Goal: Task Accomplishment & Management: Use online tool/utility

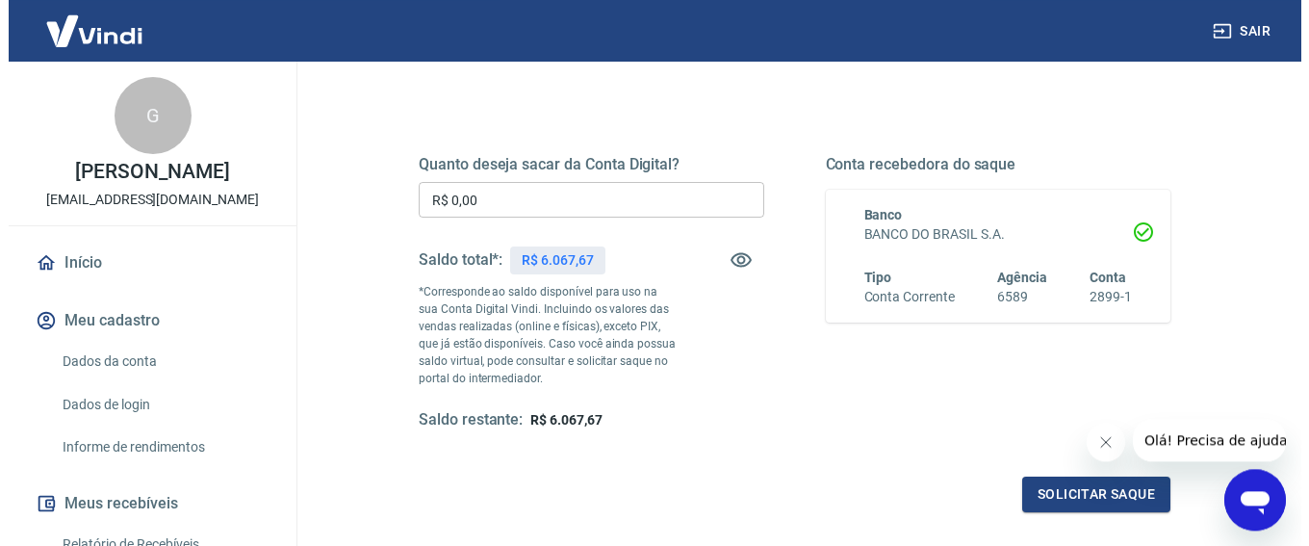
scroll to position [239, 0]
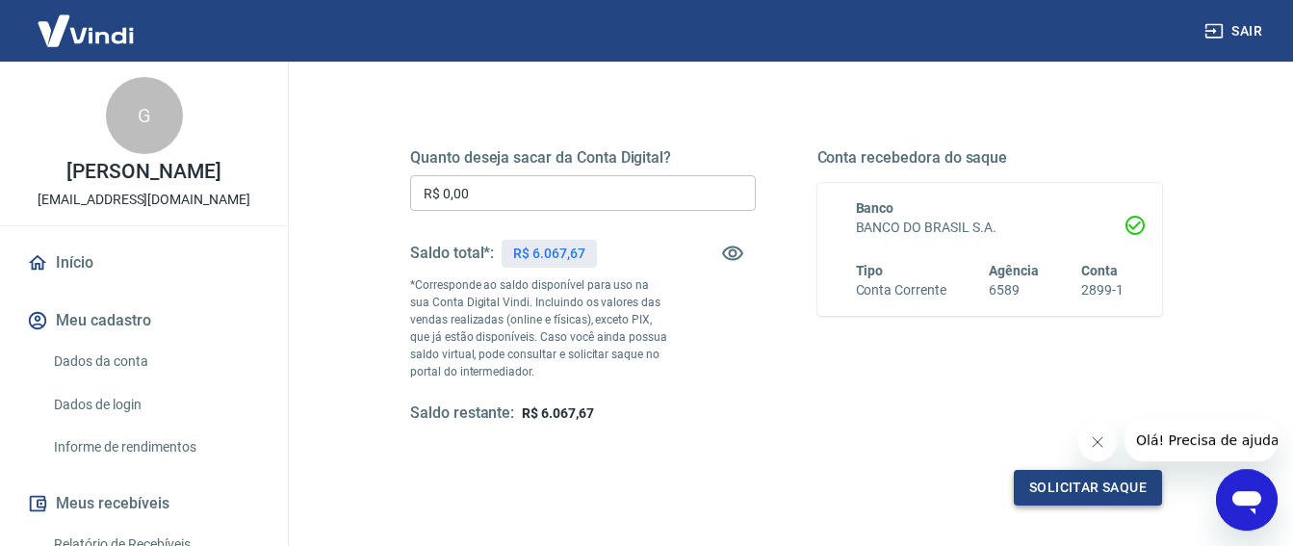
click at [1107, 480] on button "Solicitar saque" at bounding box center [1088, 488] width 148 height 36
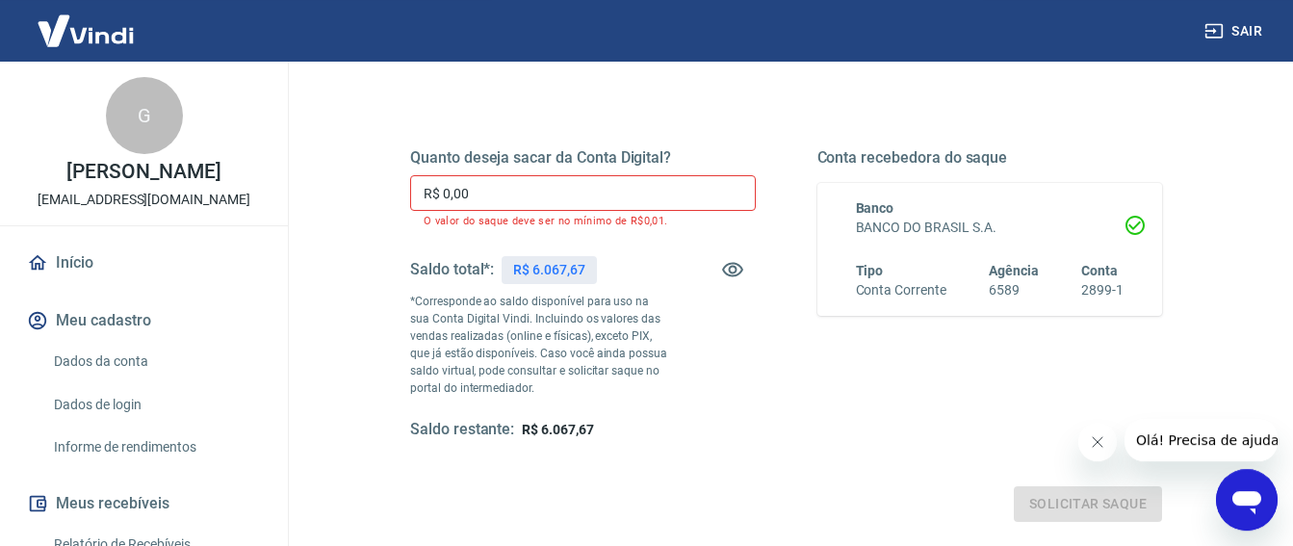
click at [485, 190] on input "R$ 0,00" at bounding box center [583, 193] width 346 height 36
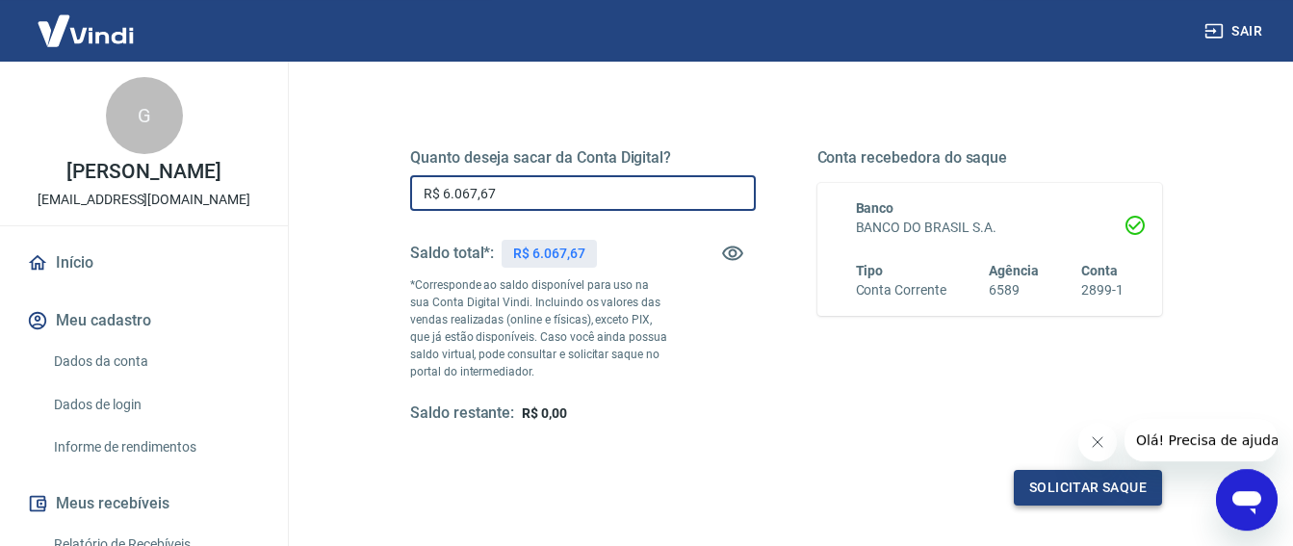
type input "R$ 6.067,67"
click at [1090, 482] on button "Solicitar saque" at bounding box center [1088, 488] width 148 height 36
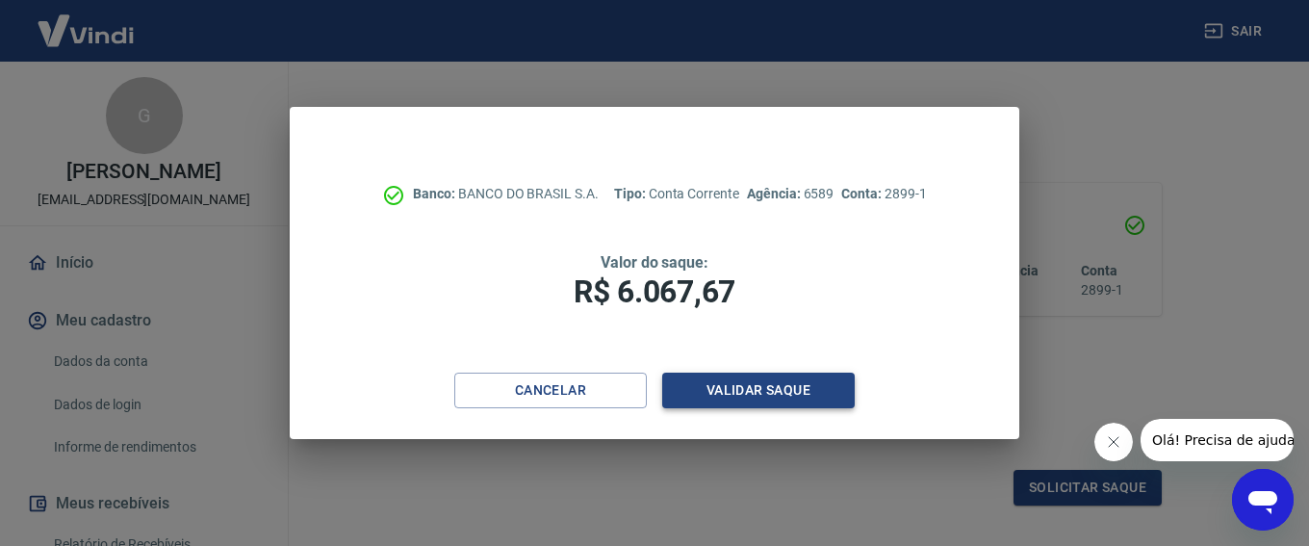
click at [756, 385] on button "Validar saque" at bounding box center [758, 391] width 193 height 36
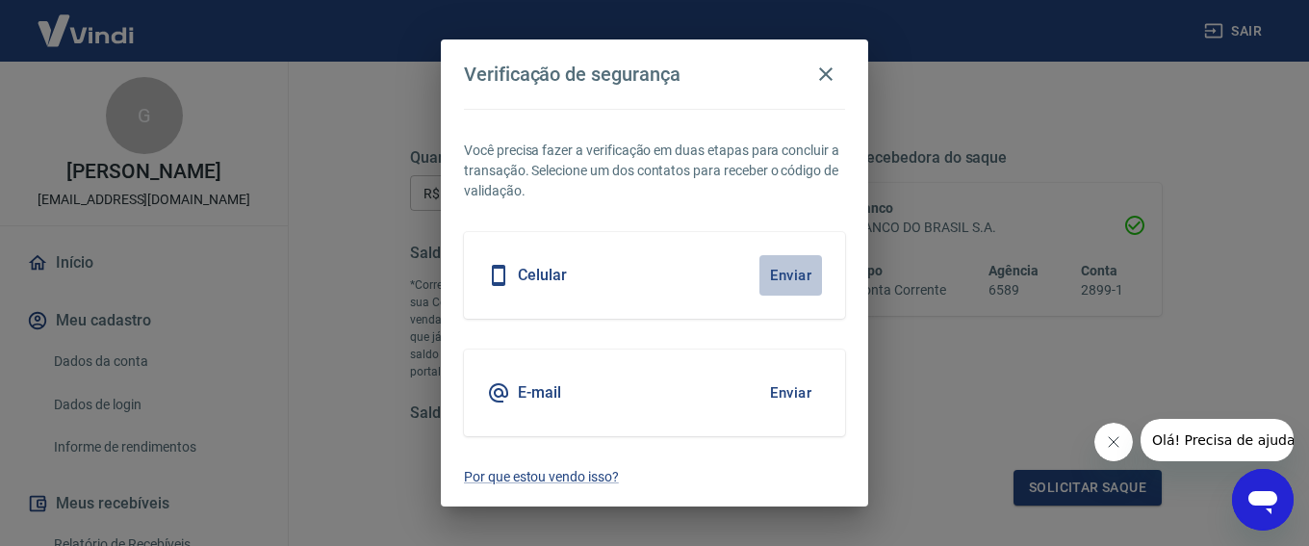
click at [782, 269] on button "Enviar" at bounding box center [791, 275] width 63 height 40
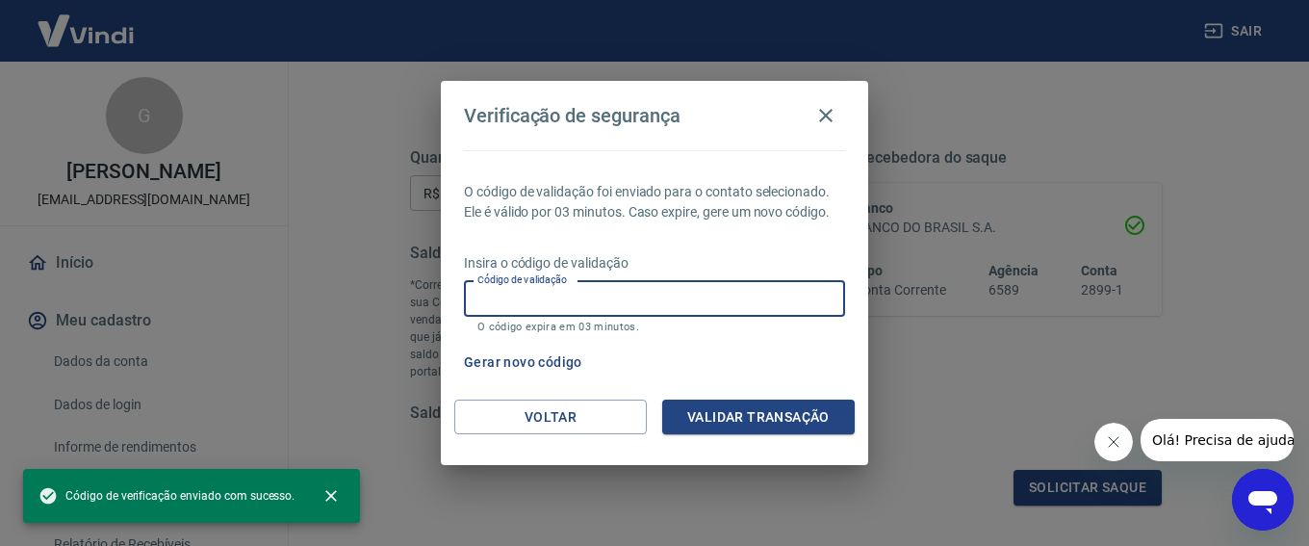
click at [625, 303] on input "Código de validação" at bounding box center [654, 299] width 381 height 36
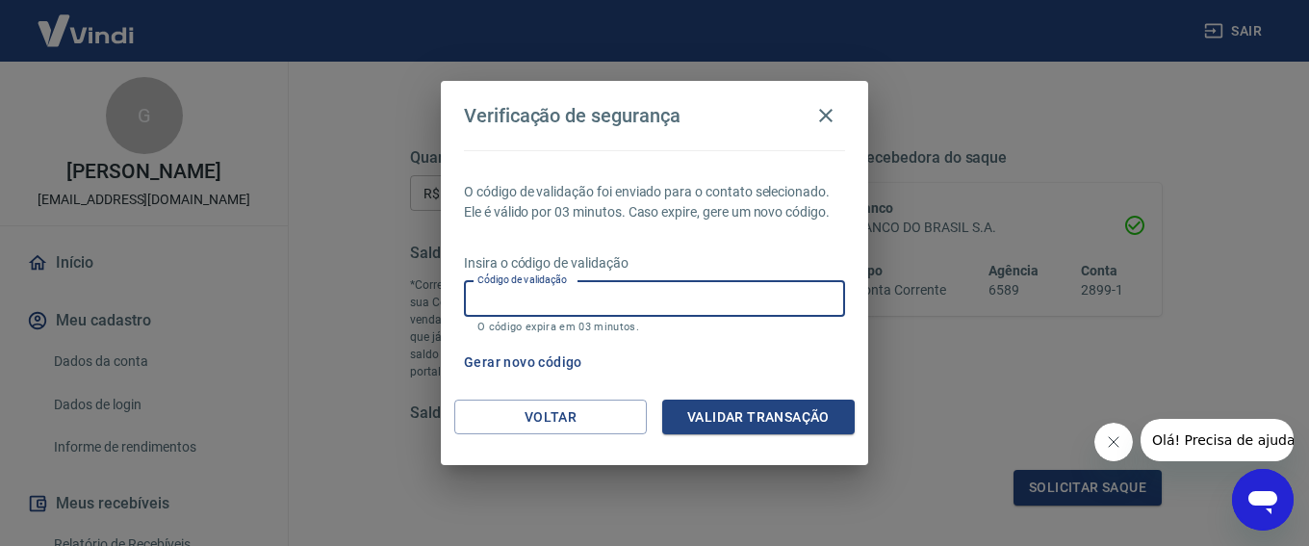
click at [526, 357] on button "Gerar novo código" at bounding box center [523, 363] width 134 height 36
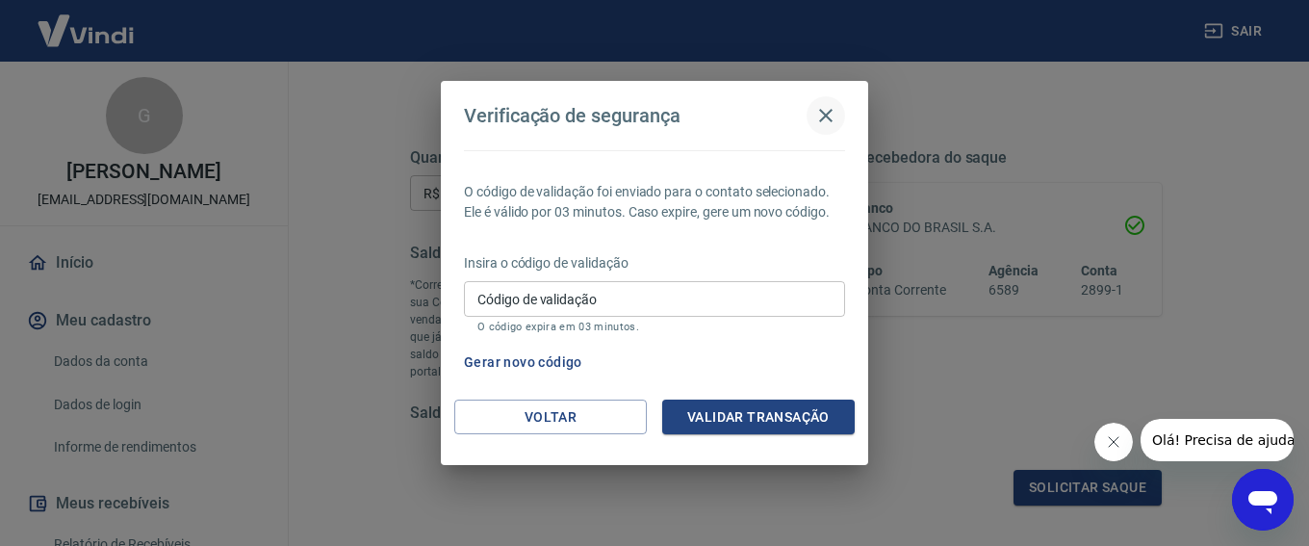
click at [824, 112] on icon "button" at bounding box center [826, 115] width 23 height 23
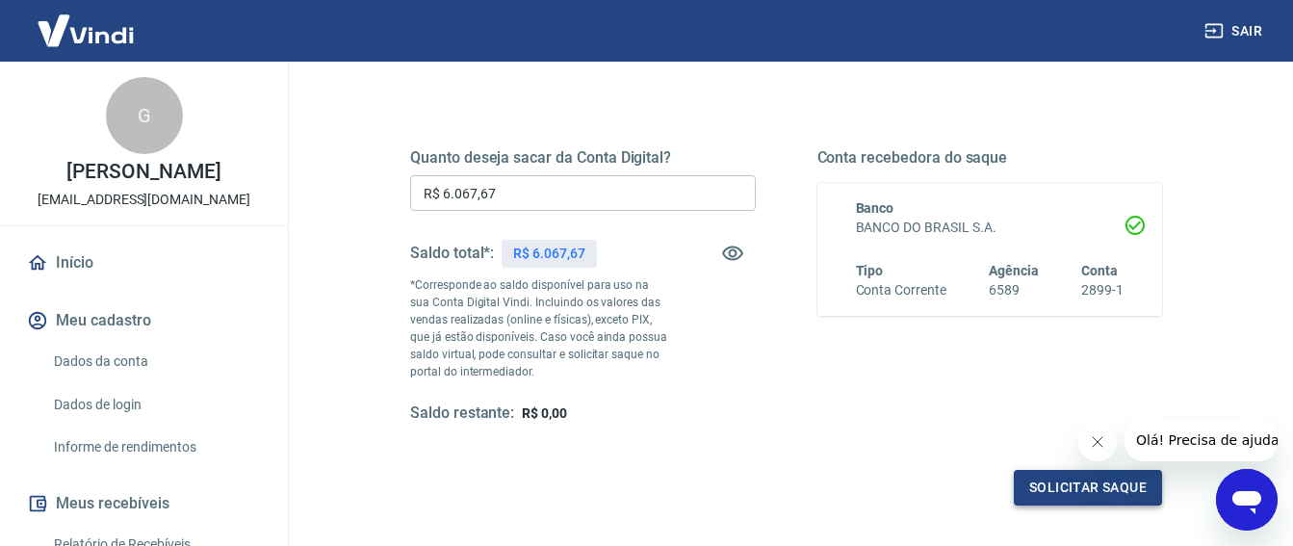
click at [1071, 482] on button "Solicitar saque" at bounding box center [1088, 488] width 148 height 36
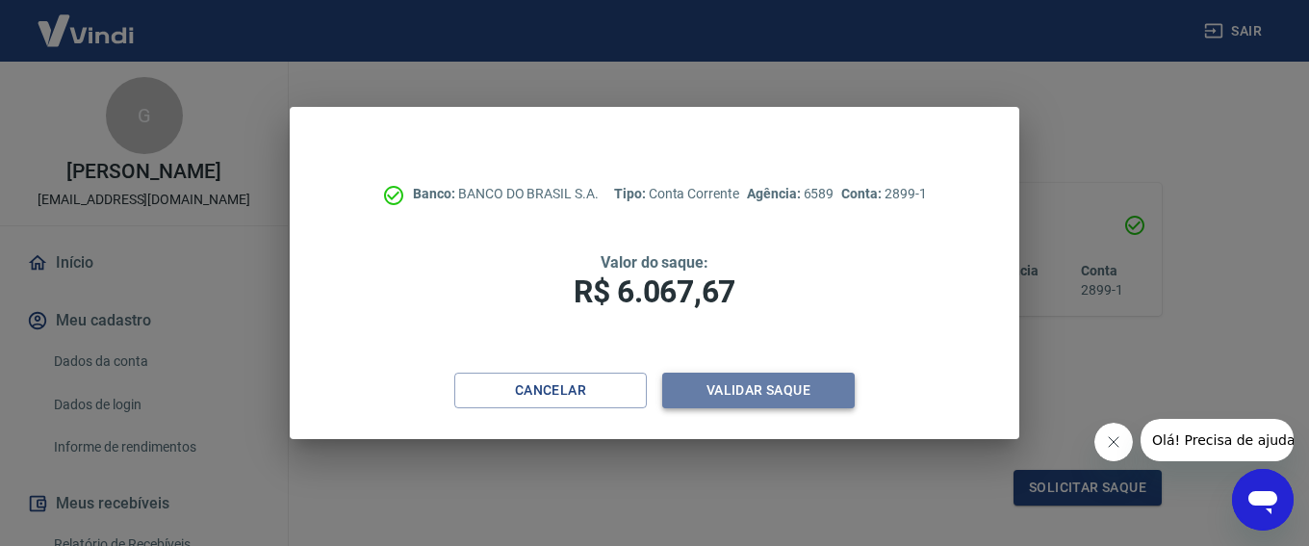
click at [738, 386] on button "Validar saque" at bounding box center [758, 391] width 193 height 36
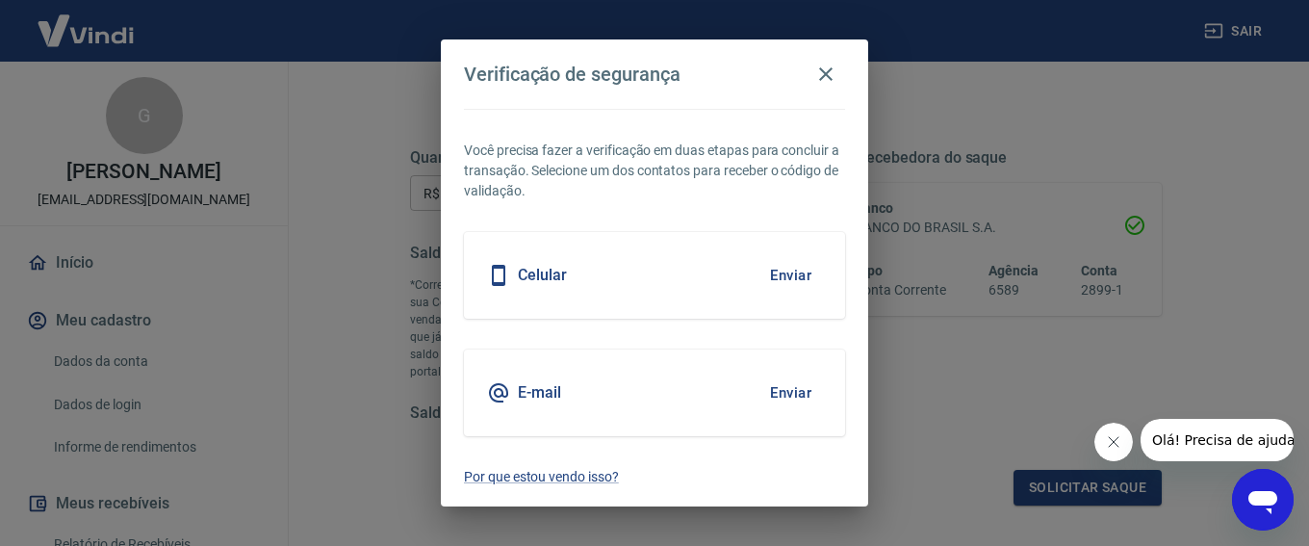
click at [791, 388] on button "Enviar" at bounding box center [791, 393] width 63 height 40
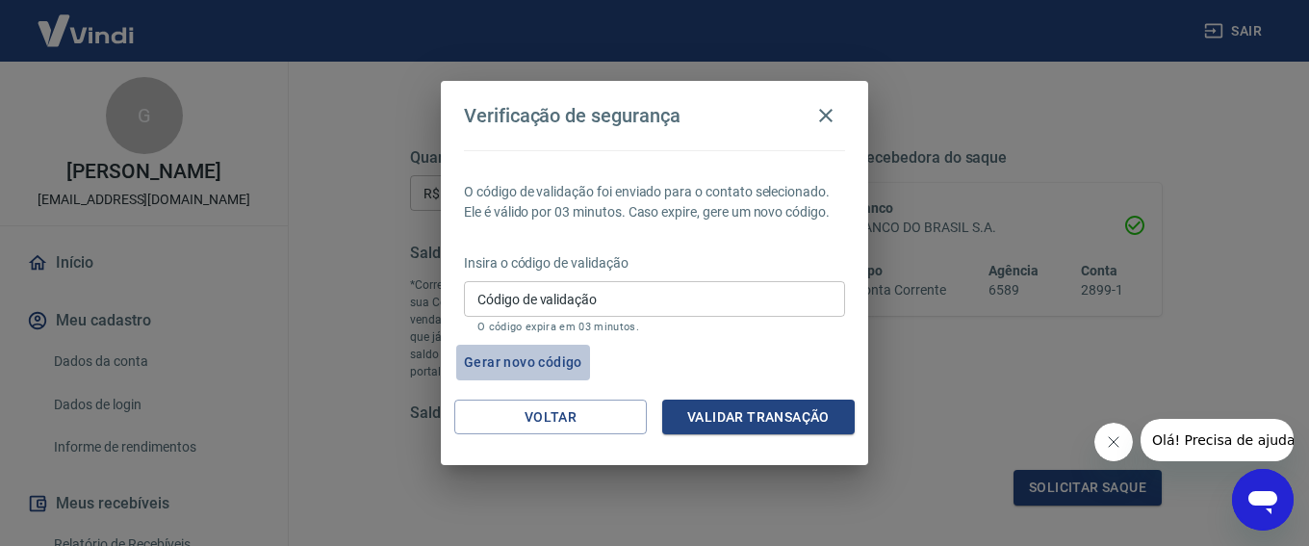
click at [554, 358] on button "Gerar novo código" at bounding box center [523, 363] width 134 height 36
click at [827, 111] on icon "button" at bounding box center [826, 115] width 23 height 23
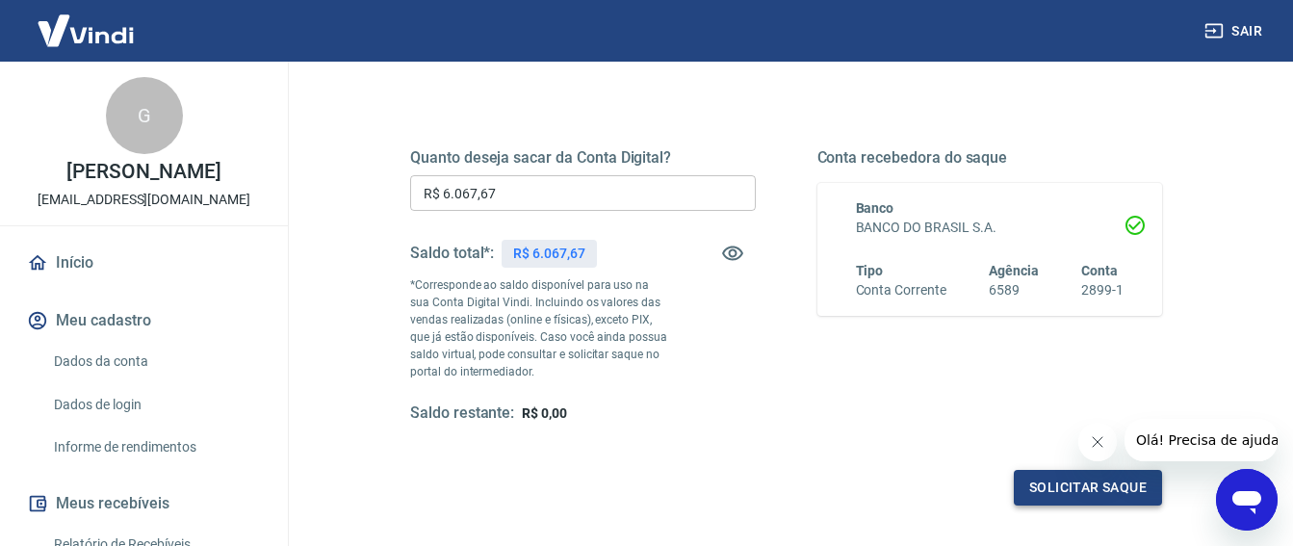
click at [1052, 480] on button "Solicitar saque" at bounding box center [1088, 488] width 148 height 36
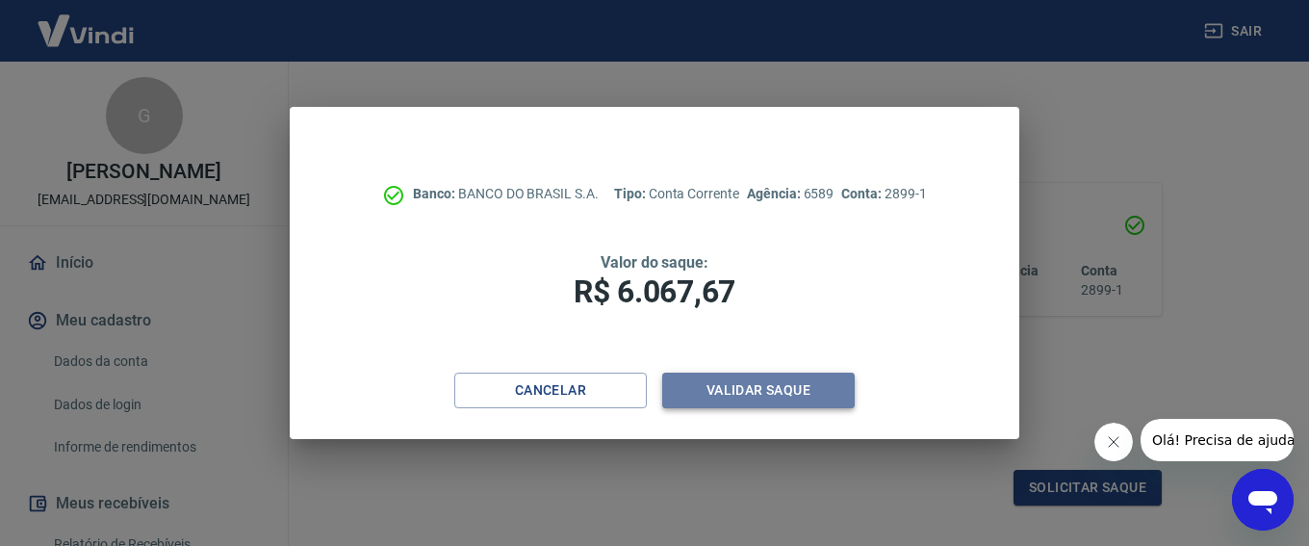
click at [720, 390] on button "Validar saque" at bounding box center [758, 391] width 193 height 36
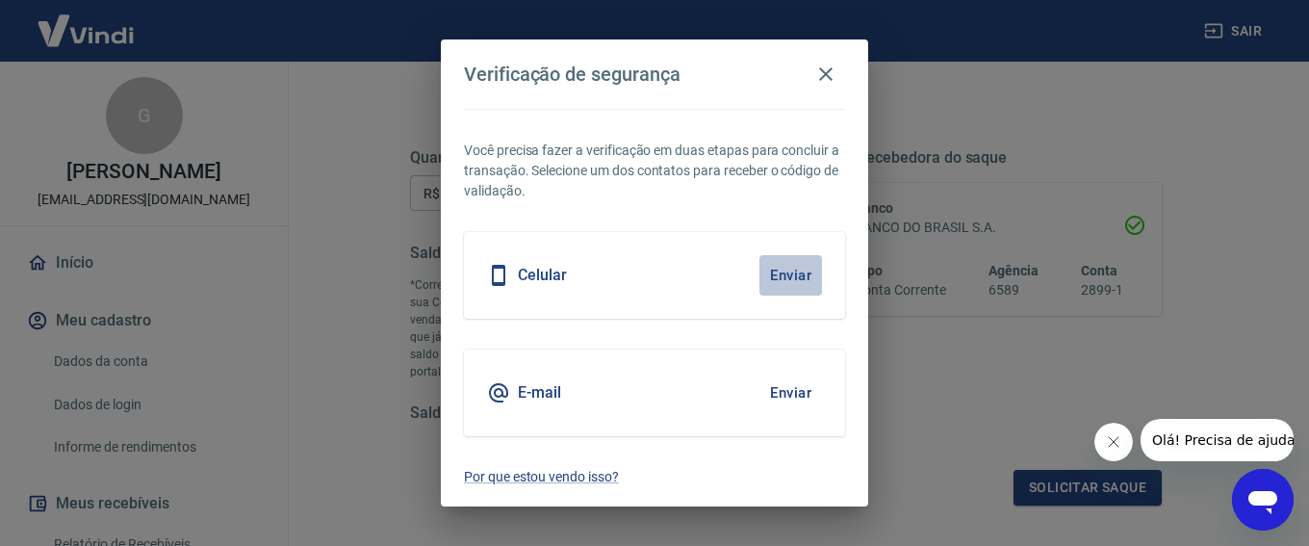
click at [788, 272] on button "Enviar" at bounding box center [791, 275] width 63 height 40
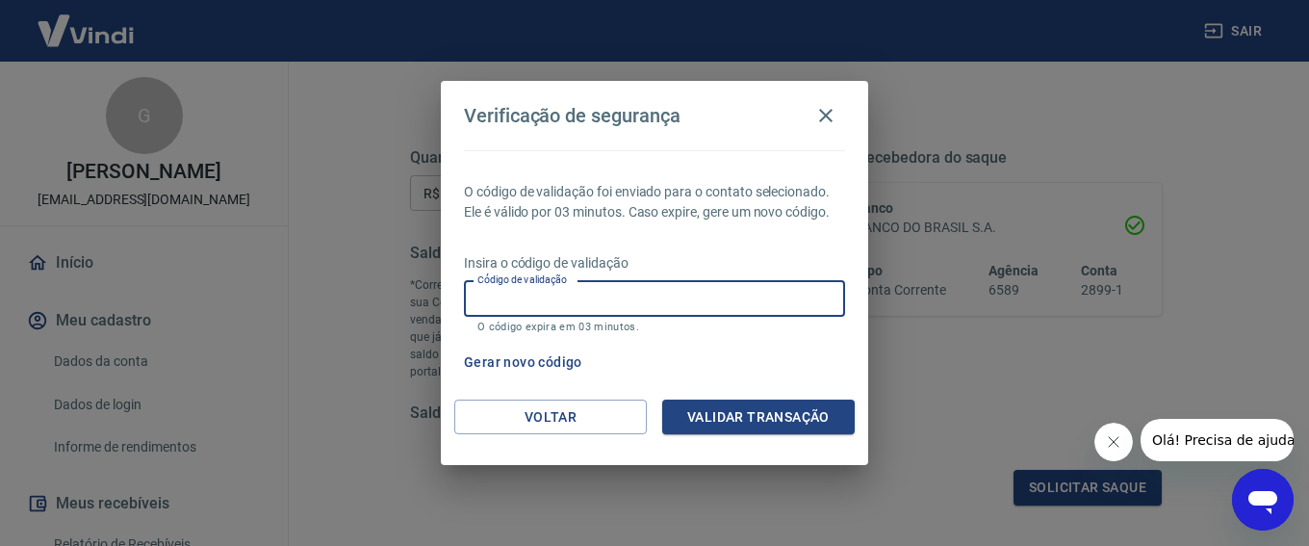
click at [535, 309] on input "Código de validação" at bounding box center [654, 299] width 381 height 36
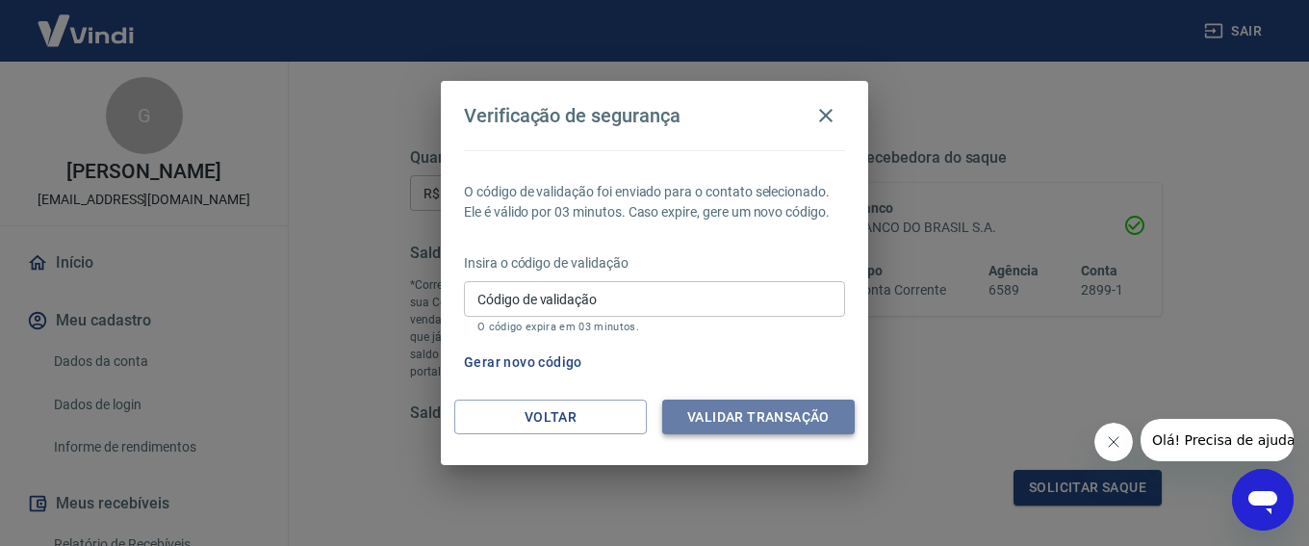
click at [670, 411] on button "Validar transação" at bounding box center [758, 418] width 193 height 36
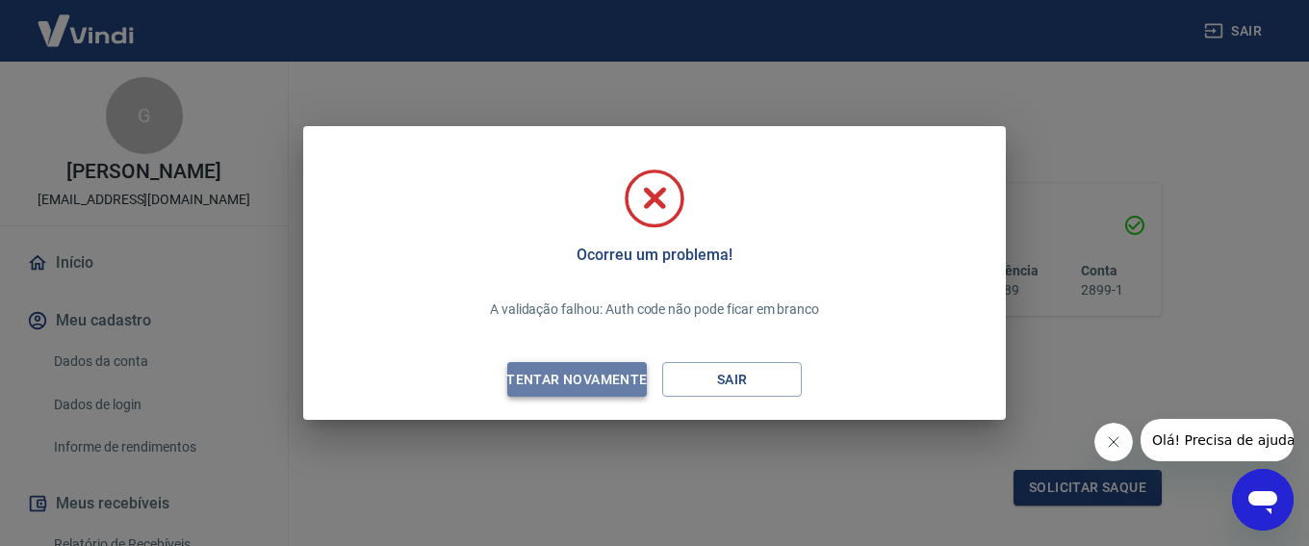
click at [633, 374] on div "Tentar novamente" at bounding box center [576, 380] width 187 height 24
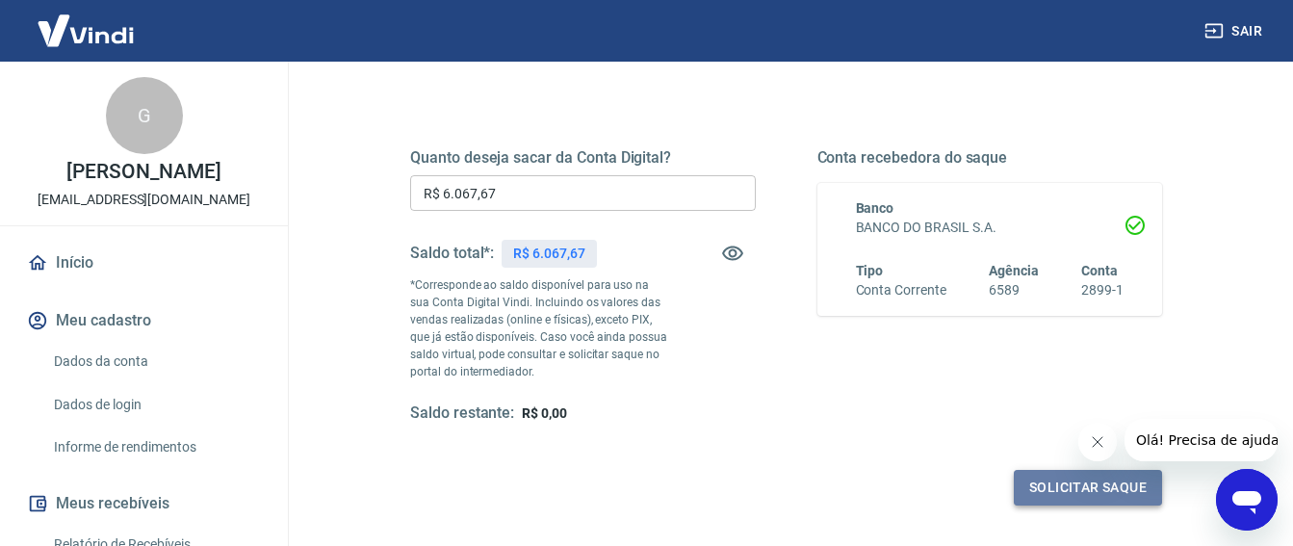
click at [1042, 485] on button "Solicitar saque" at bounding box center [1088, 488] width 148 height 36
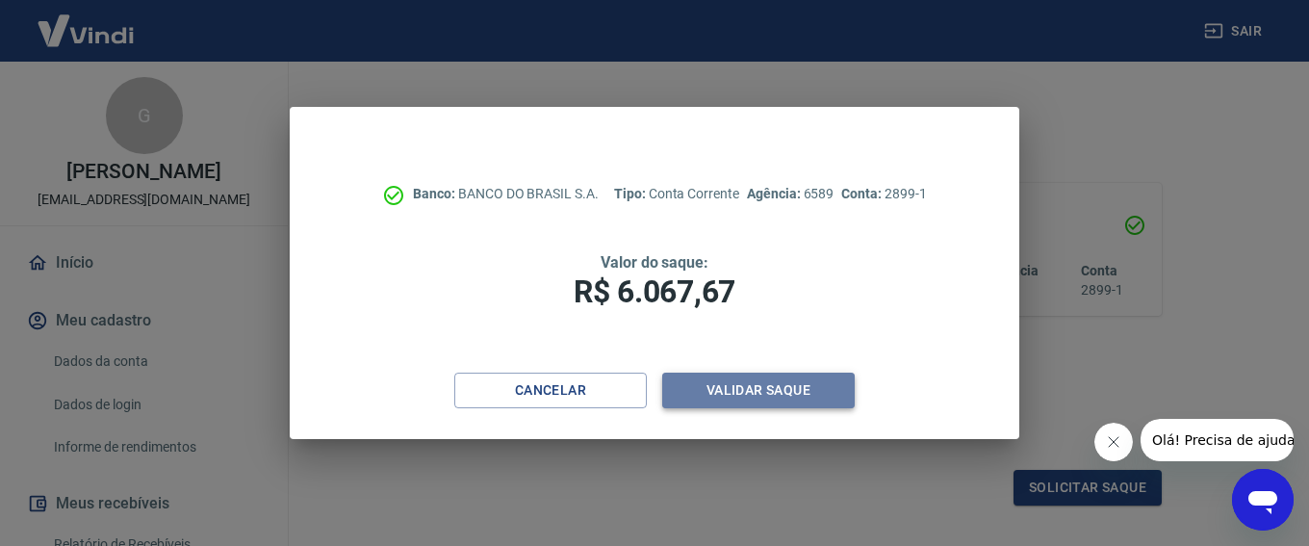
click at [711, 388] on button "Validar saque" at bounding box center [758, 391] width 193 height 36
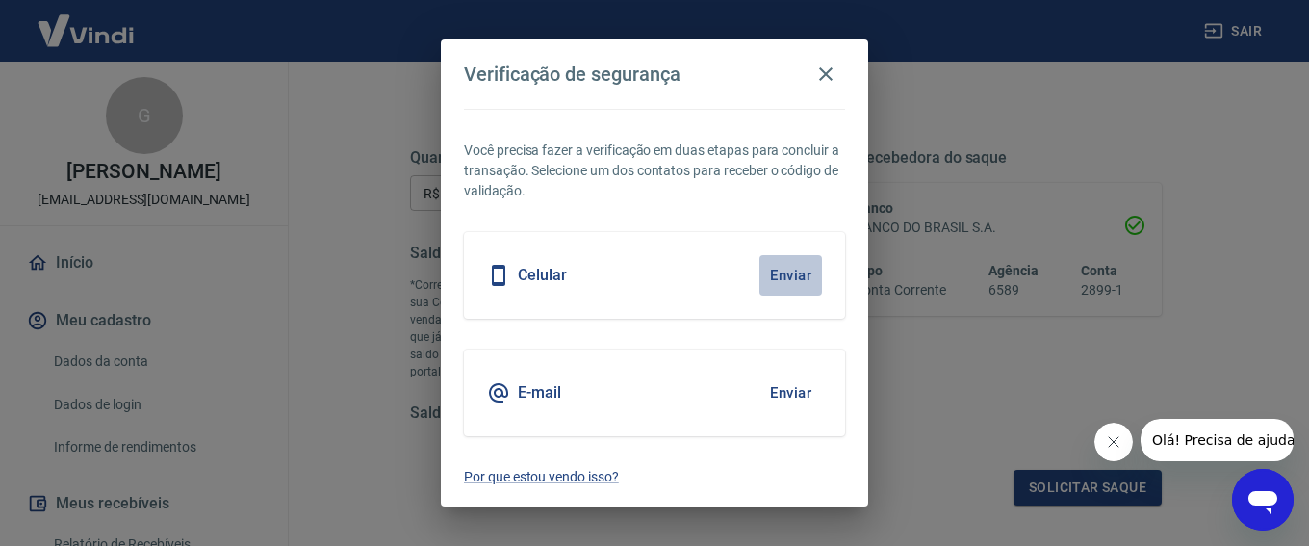
click at [789, 271] on button "Enviar" at bounding box center [791, 275] width 63 height 40
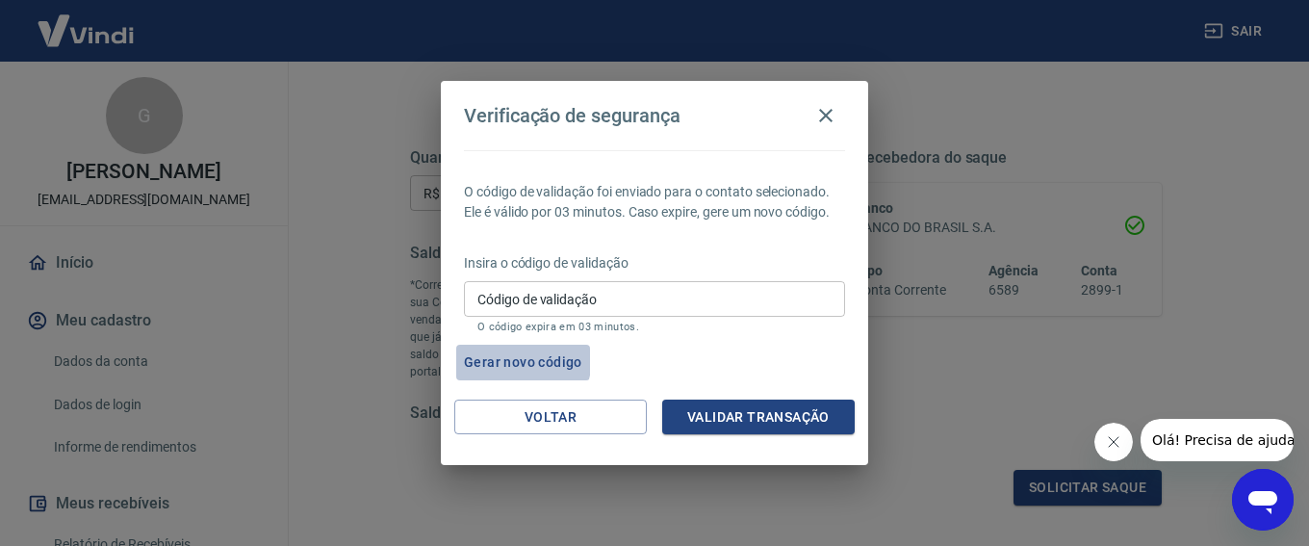
click at [488, 355] on button "Gerar novo código" at bounding box center [523, 363] width 134 height 36
click at [1199, 437] on span "Olá! Precisa de ajuda?" at bounding box center [1227, 439] width 150 height 15
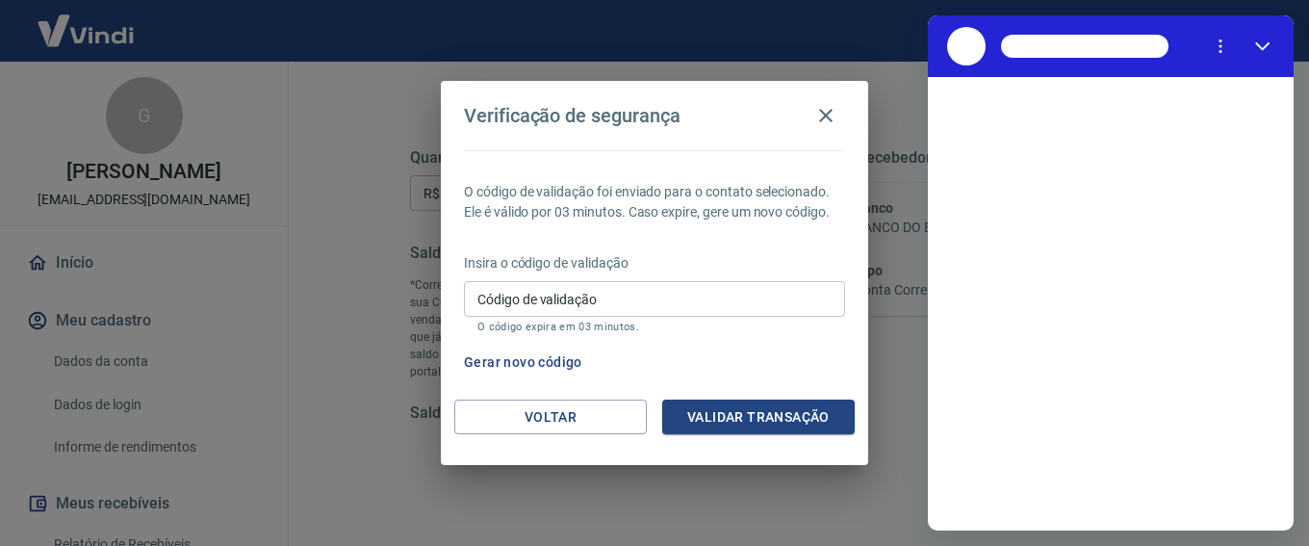
scroll to position [0, 0]
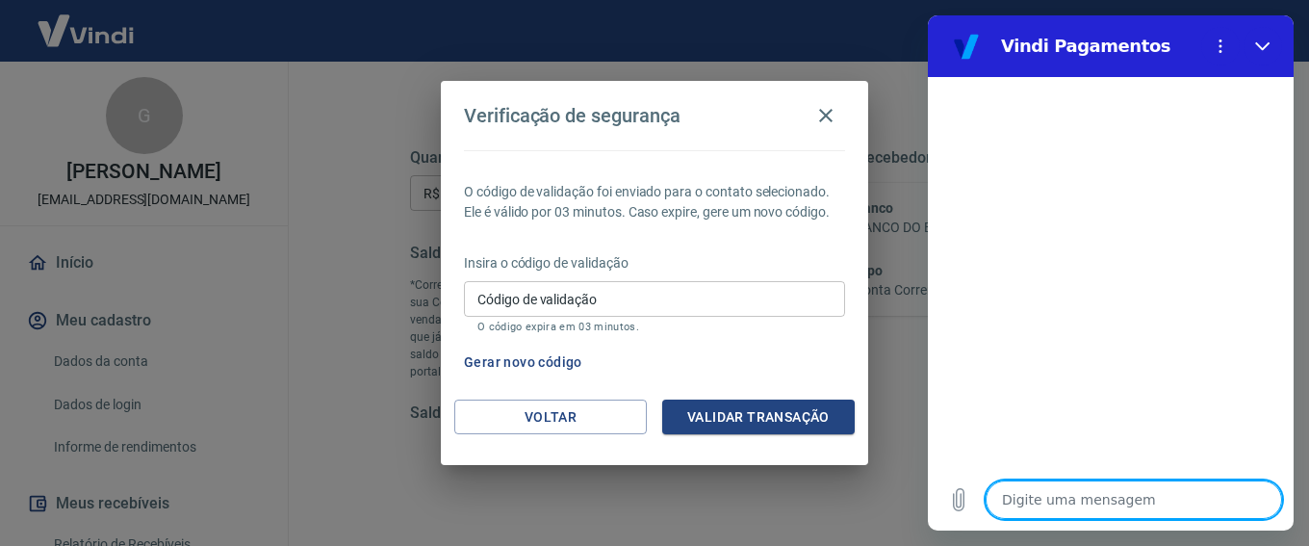
type textarea "N"
type textarea "x"
type textarea "NA"
type textarea "x"
type textarea "NAO"
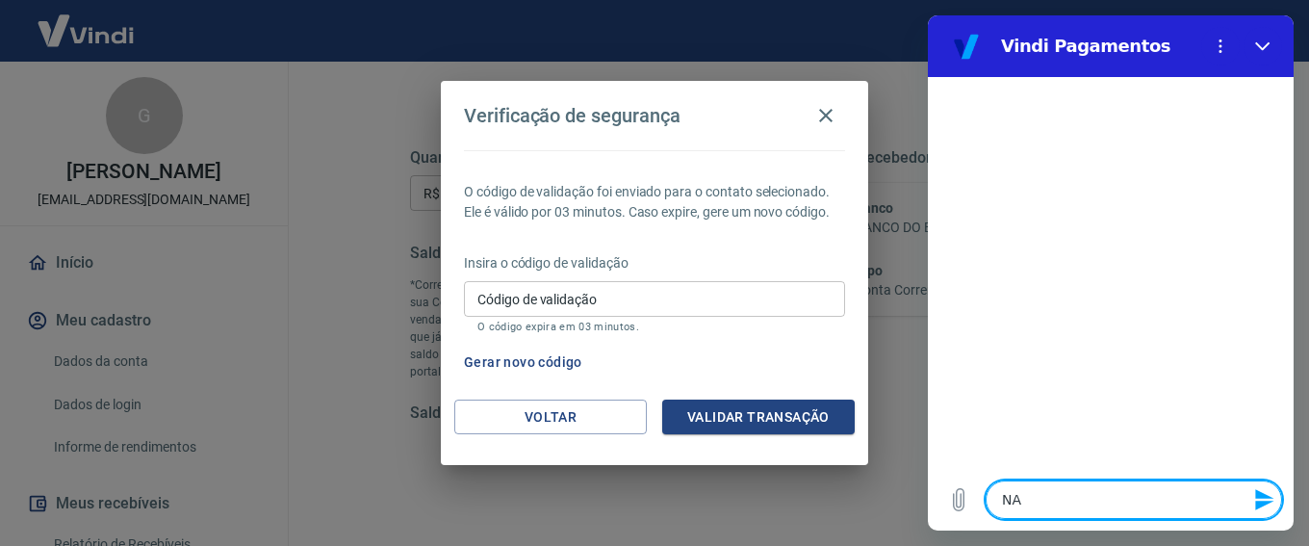
type textarea "x"
type textarea "NAO"
type textarea "x"
type textarea "[PERSON_NAME]"
type textarea "x"
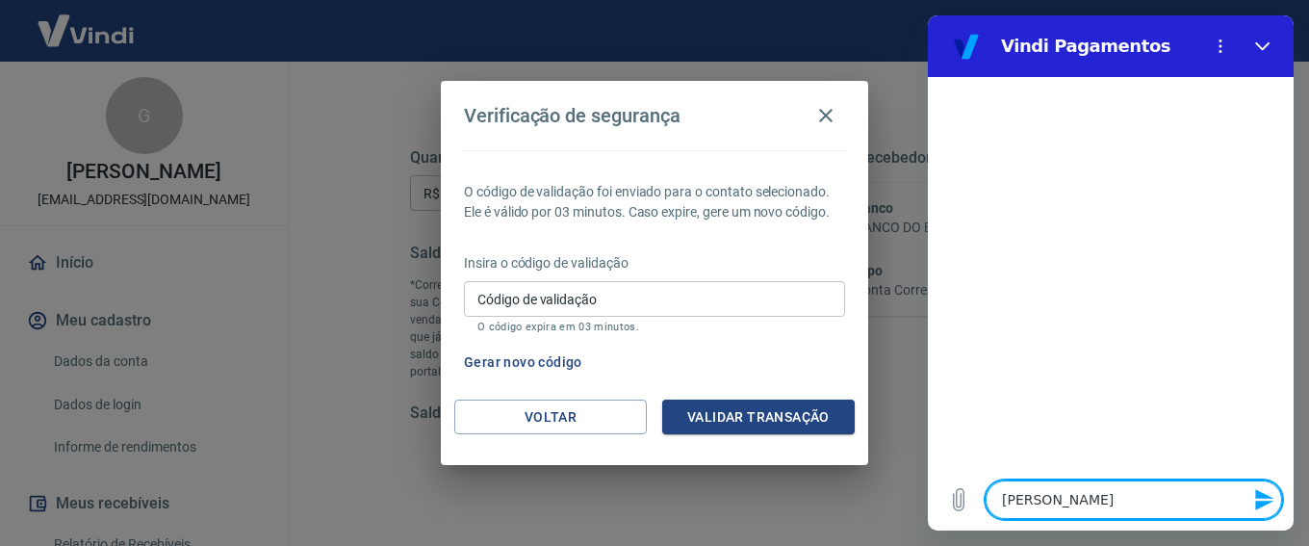
type textarea "NAO ES"
type textarea "x"
type textarea "NAO EST"
type textarea "x"
type textarea "NAO ESTO"
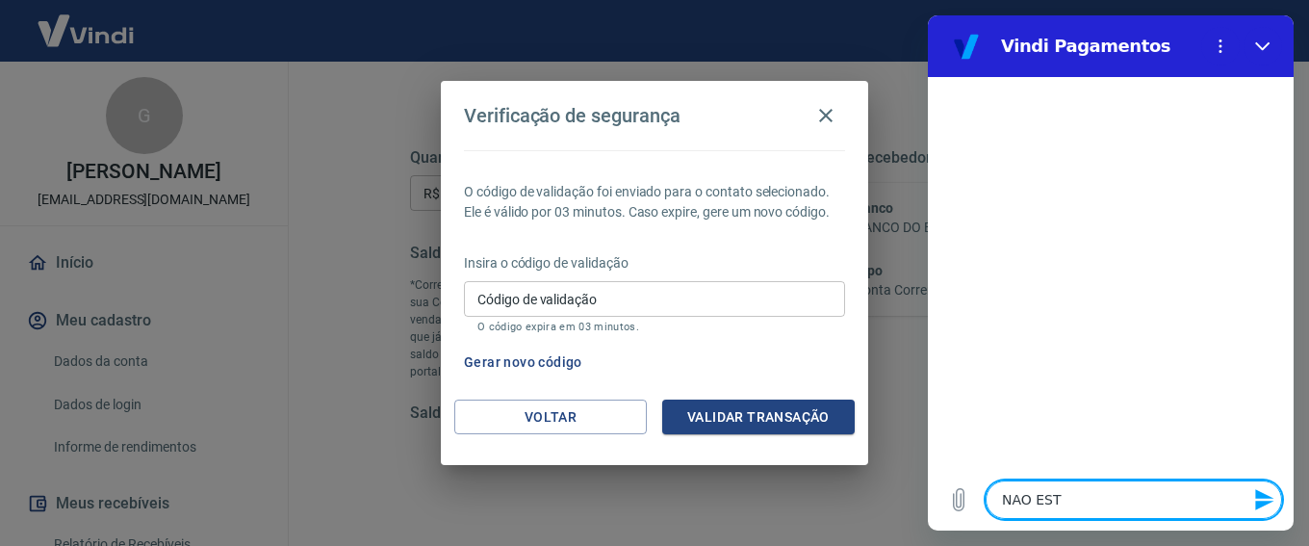
type textarea "x"
type textarea "NAO ESTOU"
type textarea "x"
type textarea "NAO ESTOU"
type textarea "x"
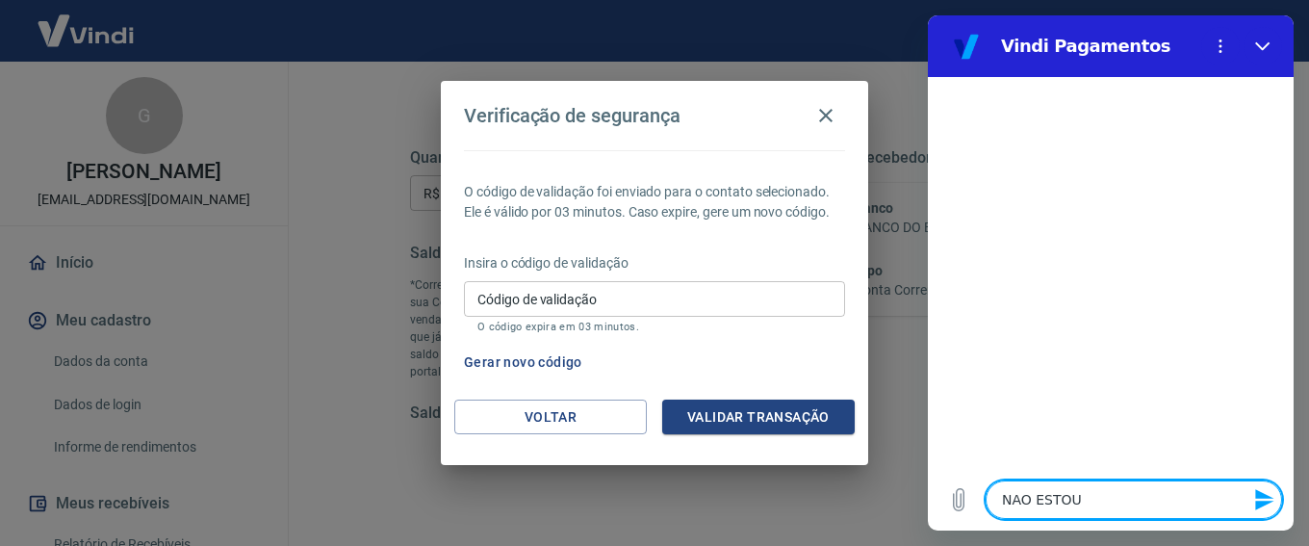
type textarea "NAO ESTOU R"
type textarea "x"
type textarea "NAO ESTOU RE"
type textarea "x"
type textarea "NAO ESTOU REC"
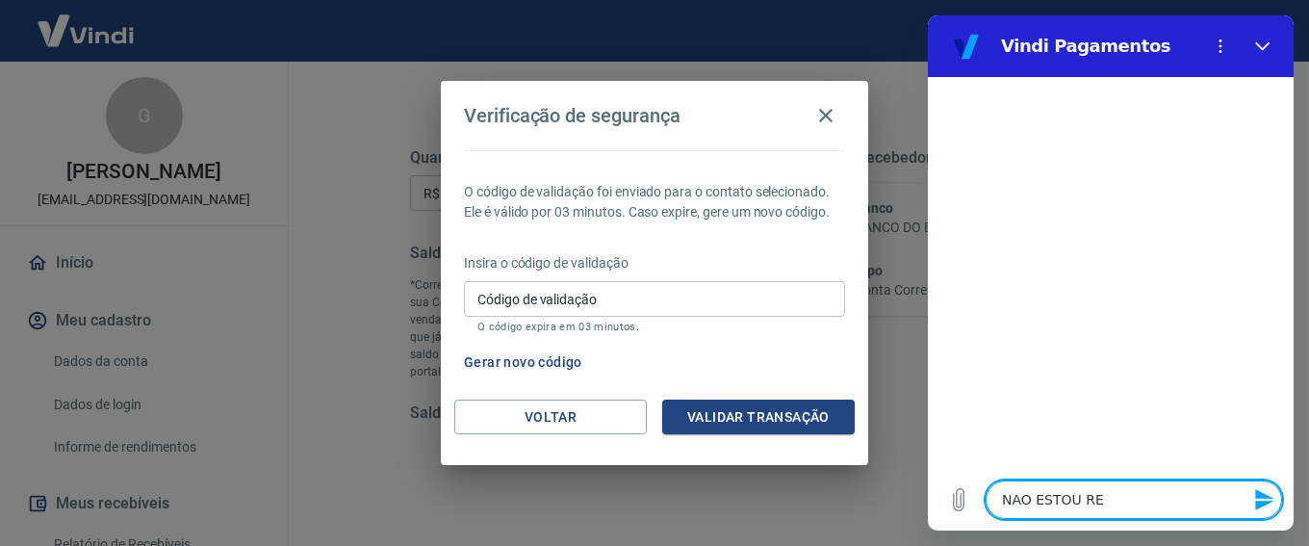
type textarea "x"
type textarea "NAO ESTOU RECE"
type textarea "x"
type textarea "NAO ESTOU RECEB"
type textarea "x"
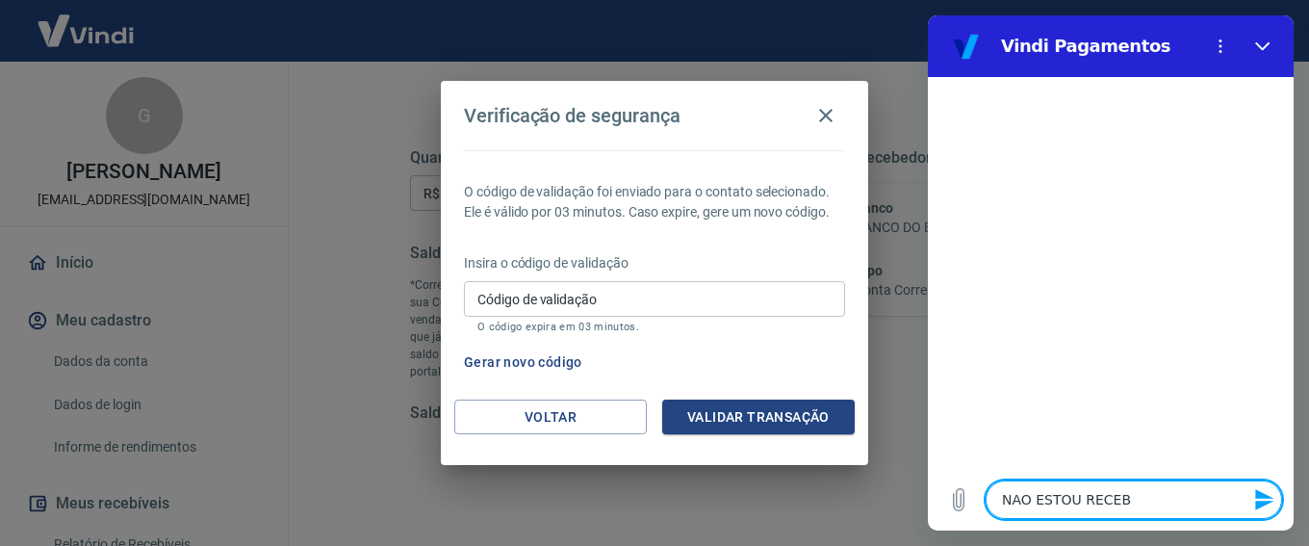
type textarea "NAO ESTOU RECEBE"
type textarea "x"
type textarea "NAO ESTOU RECEBEN"
type textarea "x"
type textarea "NAO ESTOU RECEBEND"
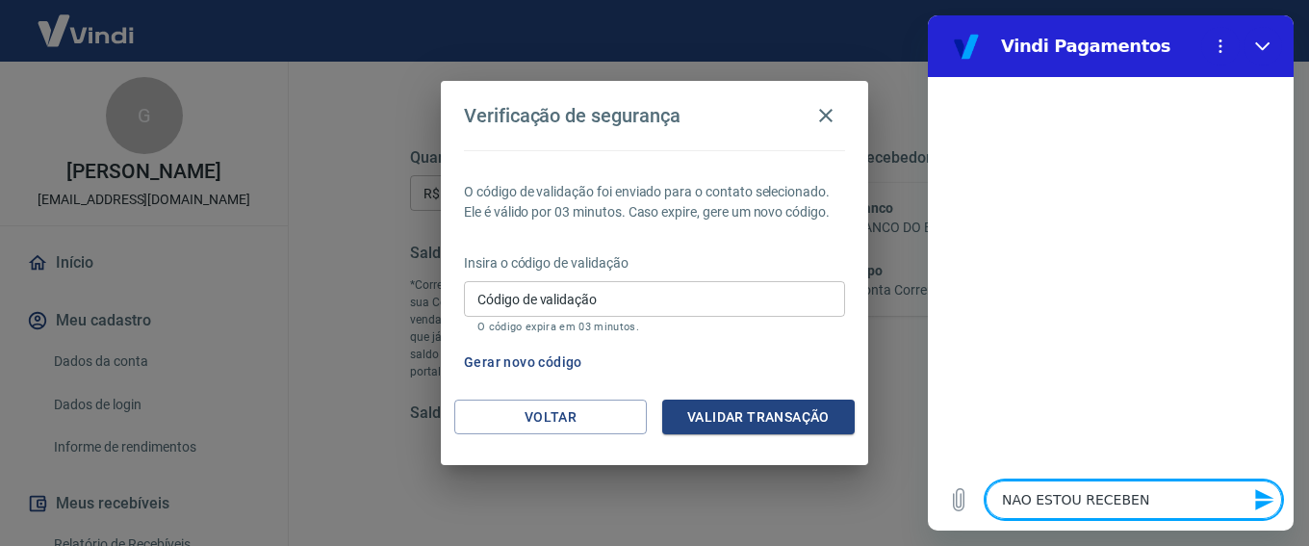
type textarea "x"
type textarea "NAO ESTOU RECEBENDO"
type textarea "x"
type textarea "NAO ESTOU RECEBENDO"
type textarea "x"
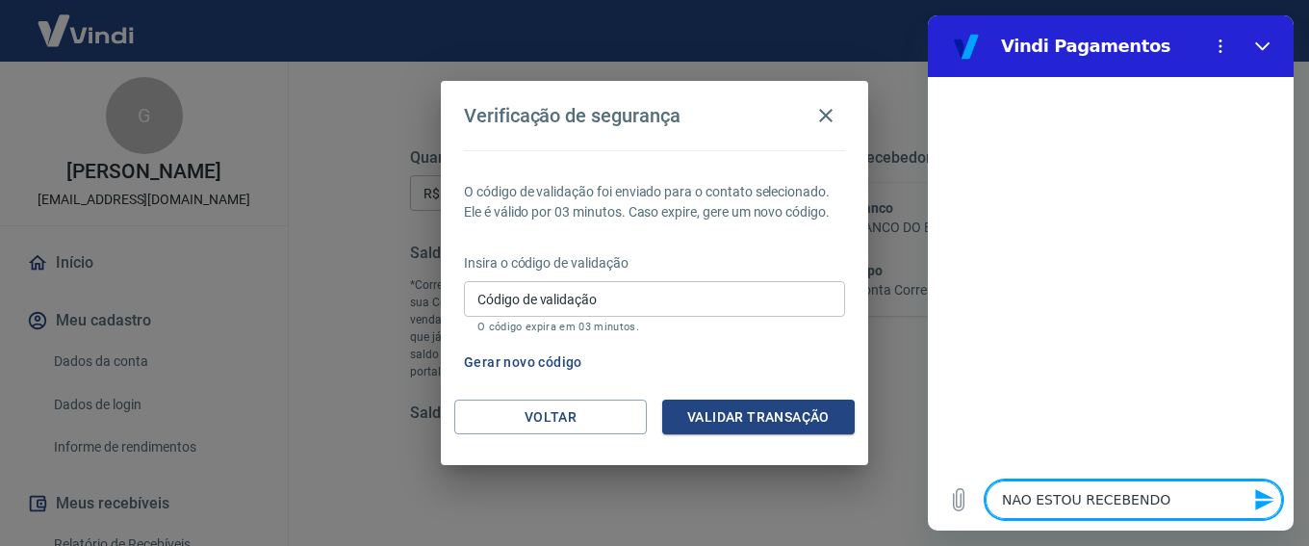
type textarea "NAO ESTOU RECEBENDO O"
type textarea "x"
type textarea "NAO ESTOU RECEBENDO O"
type textarea "x"
type textarea "NAO ESTOU RECEBENDO O C"
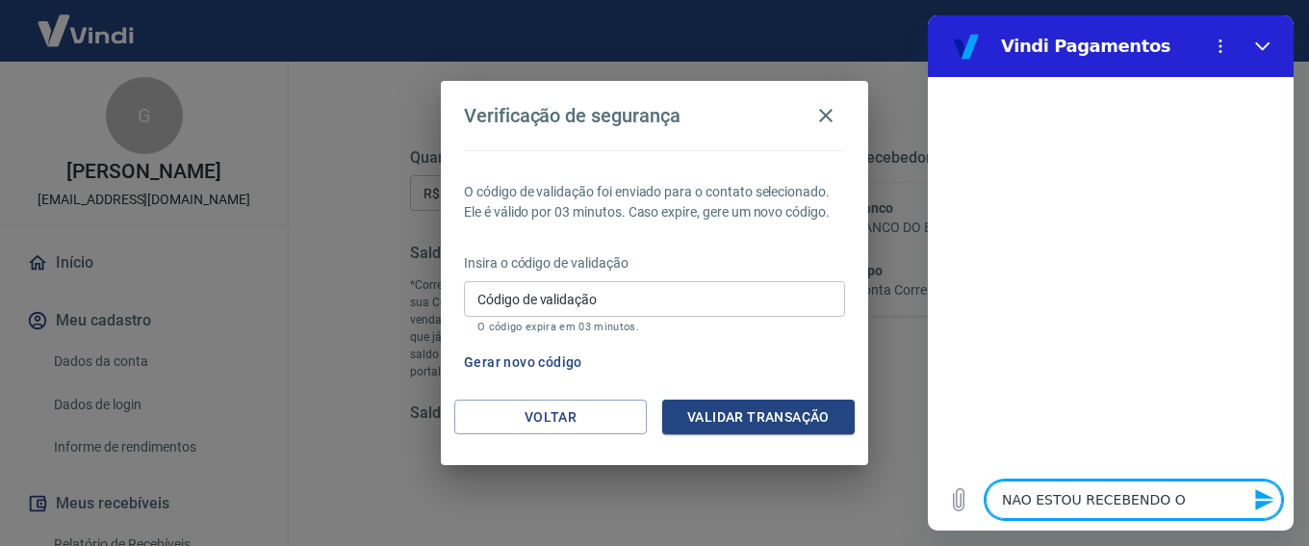
type textarea "x"
type textarea "NAO ESTOU RECEBENDO O CO"
type textarea "x"
type textarea "NAO ESTOU RECEBENDO O COD"
type textarea "x"
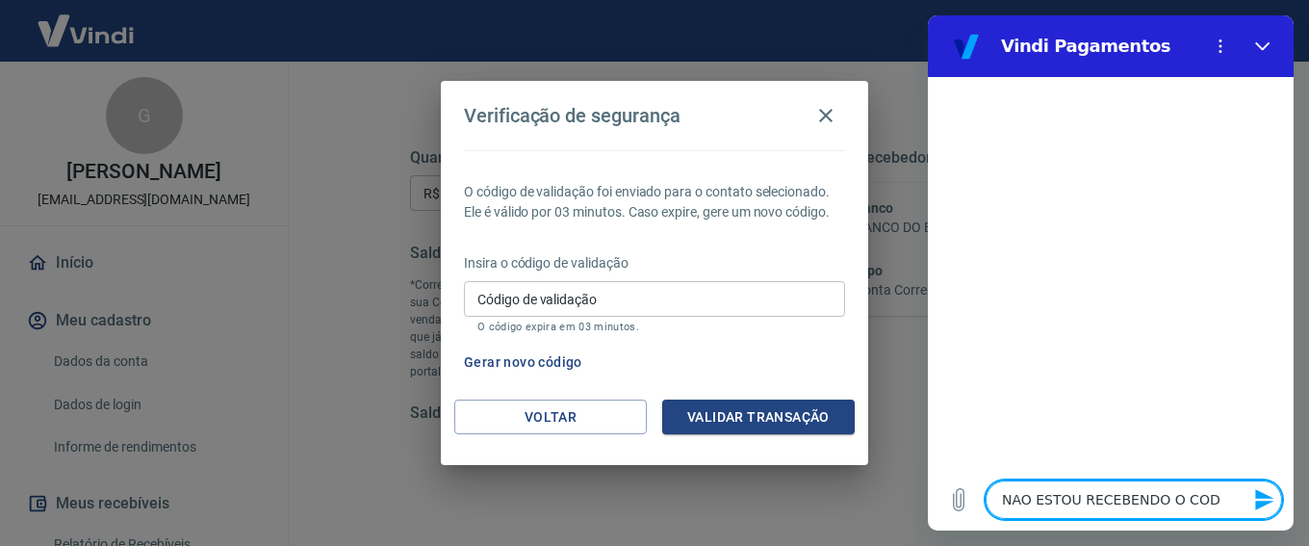
type textarea "NAO ESTOU RECEBENDO O CODI"
type textarea "x"
type textarea "NAO ESTOU RECEBENDO O CODIG"
type textarea "x"
type textarea "NAO ESTOU RECEBENDO O CODIGO"
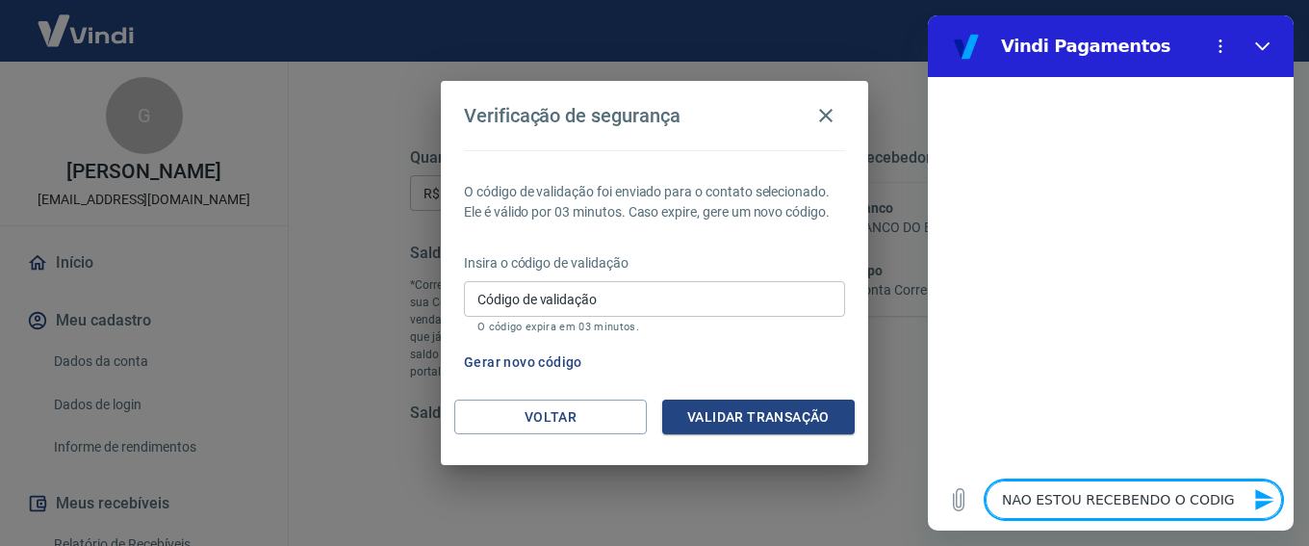
type textarea "x"
type textarea "NAO ESTOU RECEBENDO O CODIGO"
type textarea "x"
type textarea "NAO ESTOU RECEBENDO O CODIGO D"
type textarea "x"
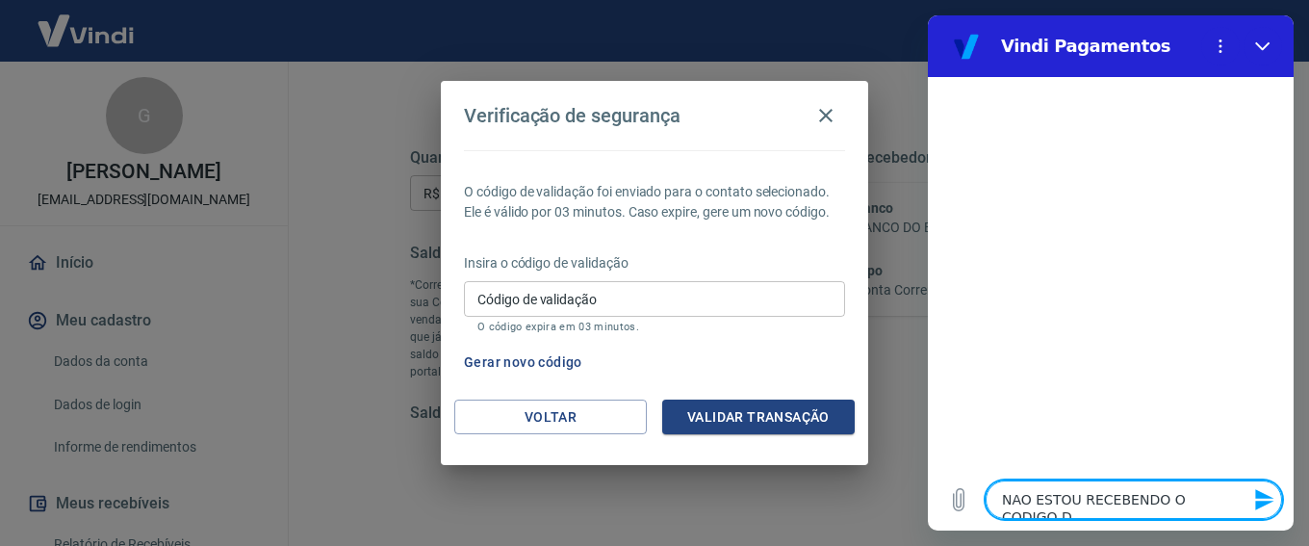
type textarea "NAO ESTOU RECEBENDO O CODIGO DE"
type textarea "x"
type textarea "NAO ESTOU RECEBENDO O CODIGO DE"
type textarea "x"
type textarea "NAO ESTOU RECEBENDO O CODIGO DE V"
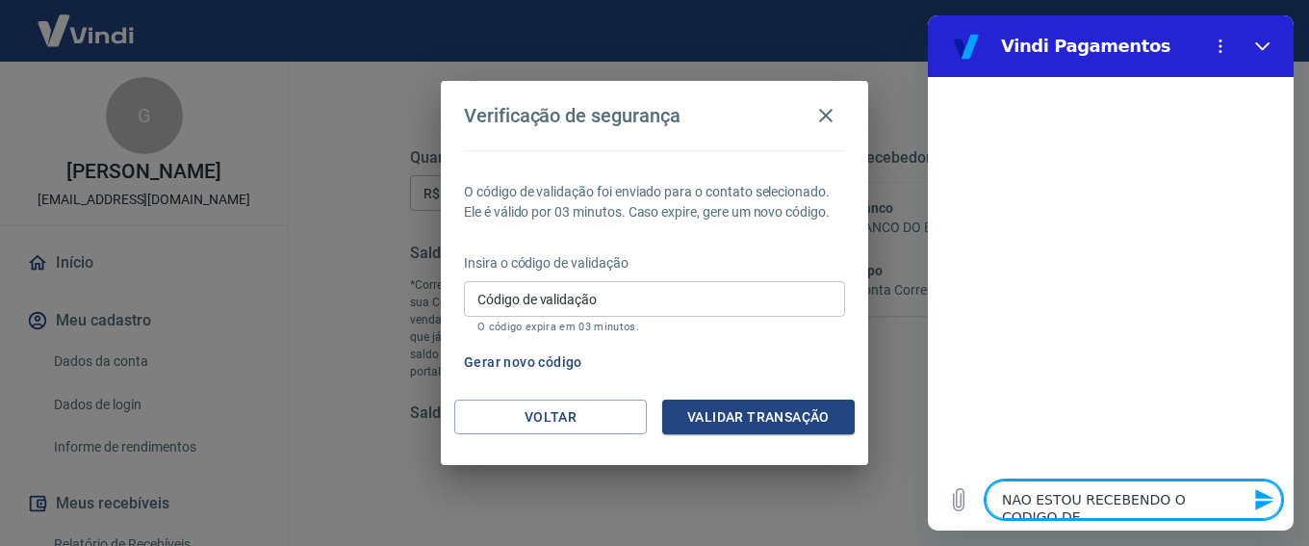
type textarea "x"
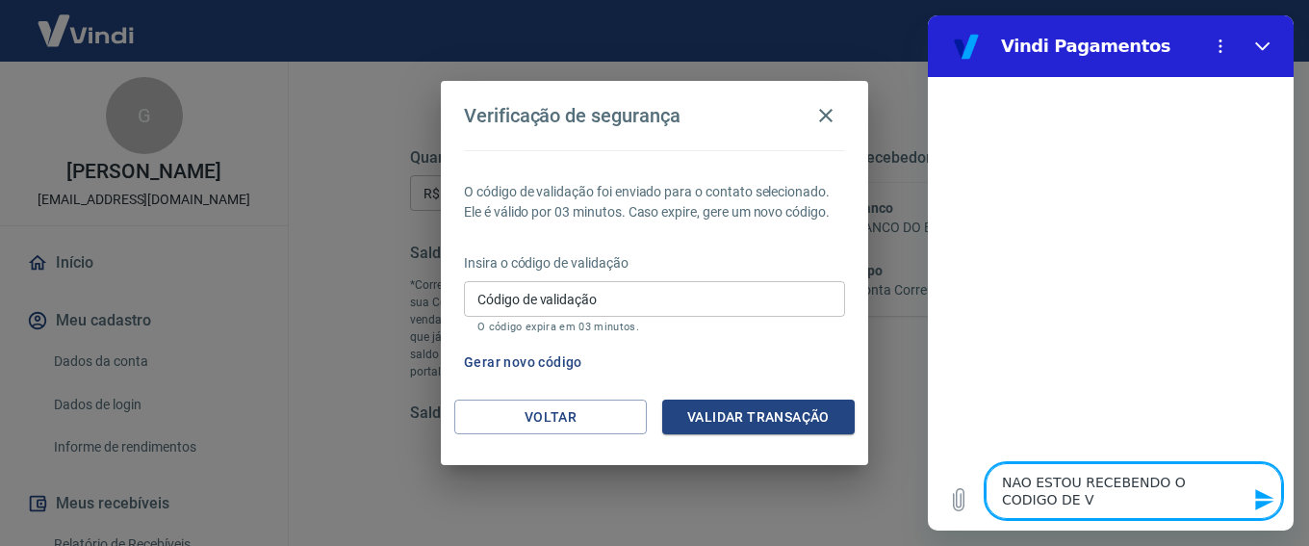
type textarea "NAO ESTOU RECEBENDO O CODIGO DE VA"
type textarea "x"
type textarea "NAO ESTOU RECEBENDO O CODIGO DE VAL"
type textarea "x"
type textarea "NAO ESTOU RECEBENDO O CODIGO DE VALI"
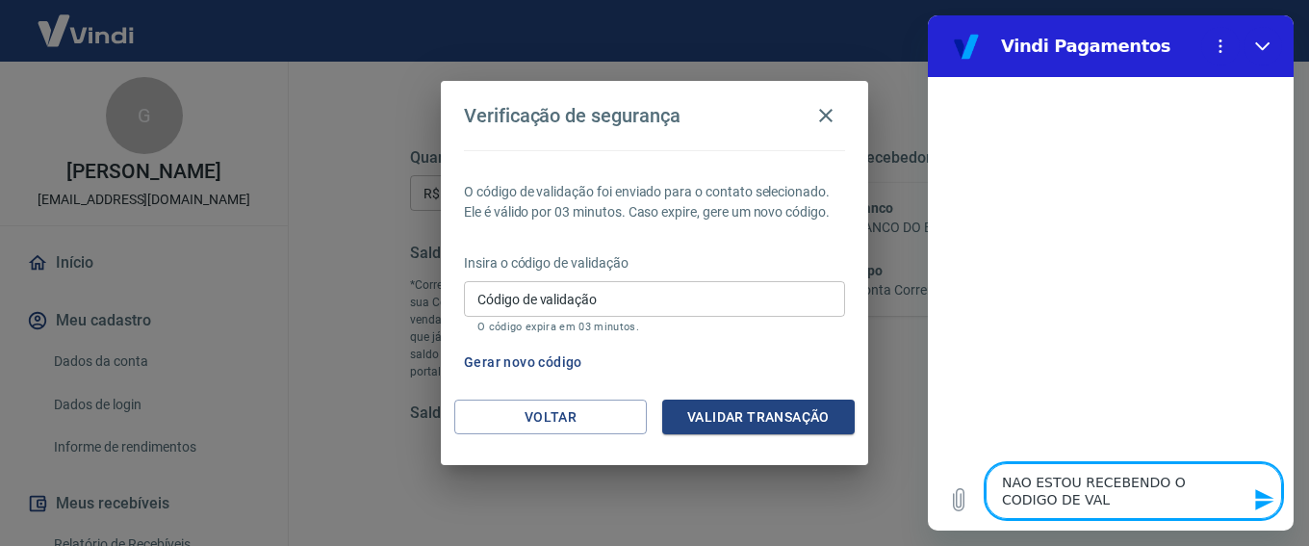
type textarea "x"
type textarea "NAO ESTOU RECEBENDO O CODIGO DE VALID"
type textarea "x"
type textarea "NAO ESTOU RECEBENDO O CODIGO DE VALIDA"
type textarea "x"
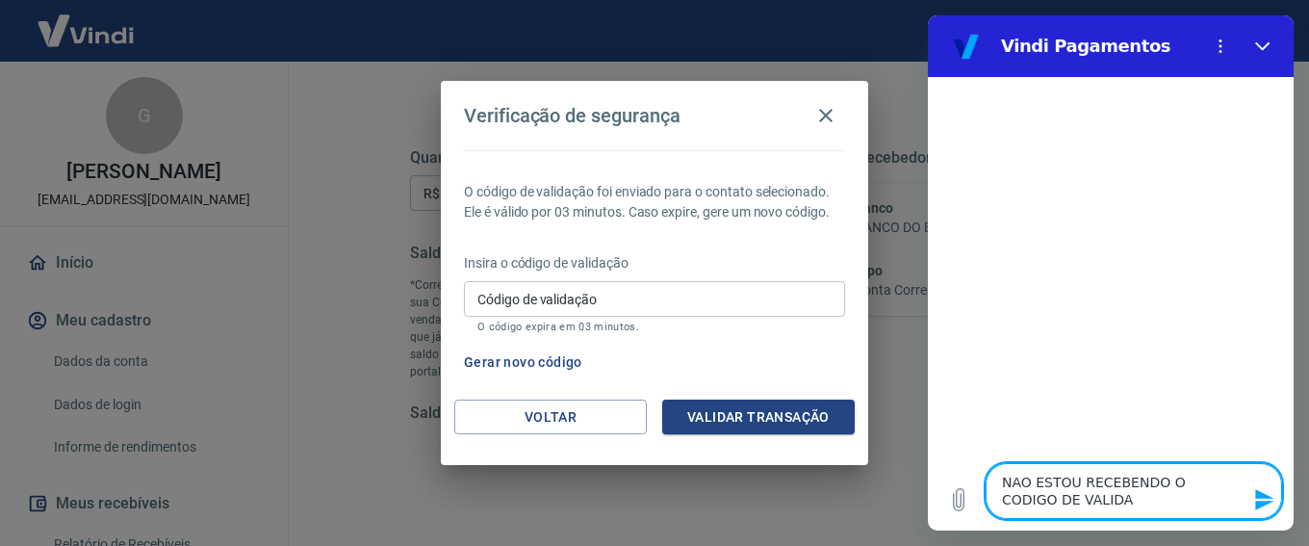
type textarea "NAO ESTOU RECEBENDO O CODIGO DE VALIDAC"
type textarea "x"
type textarea "NAO ESTOU RECEBENDO O CODIGO DE VALIDACA"
type textarea "x"
type textarea "NAO ESTOU RECEBENDO O CODIGO DE VALIDACAO"
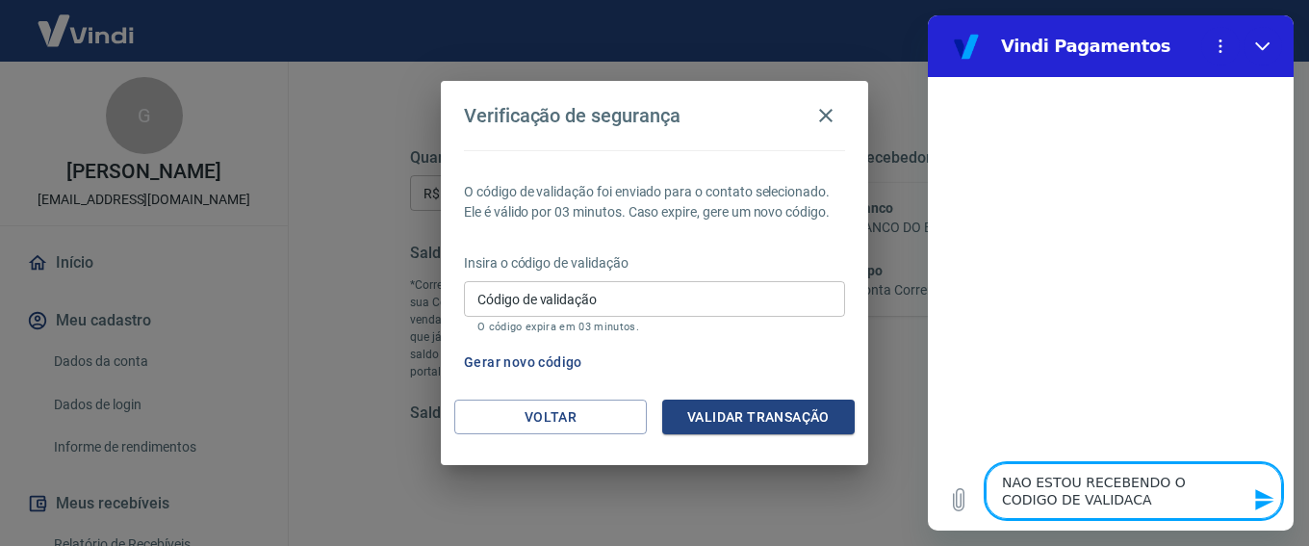
type textarea "x"
type textarea "NAO ESTOU RECEBENDO O CODIGO DE VALIDACAO"
type textarea "x"
type textarea "NAO ESTOU RECEBENDO O CODIGO DE VALIDACAO D"
type textarea "x"
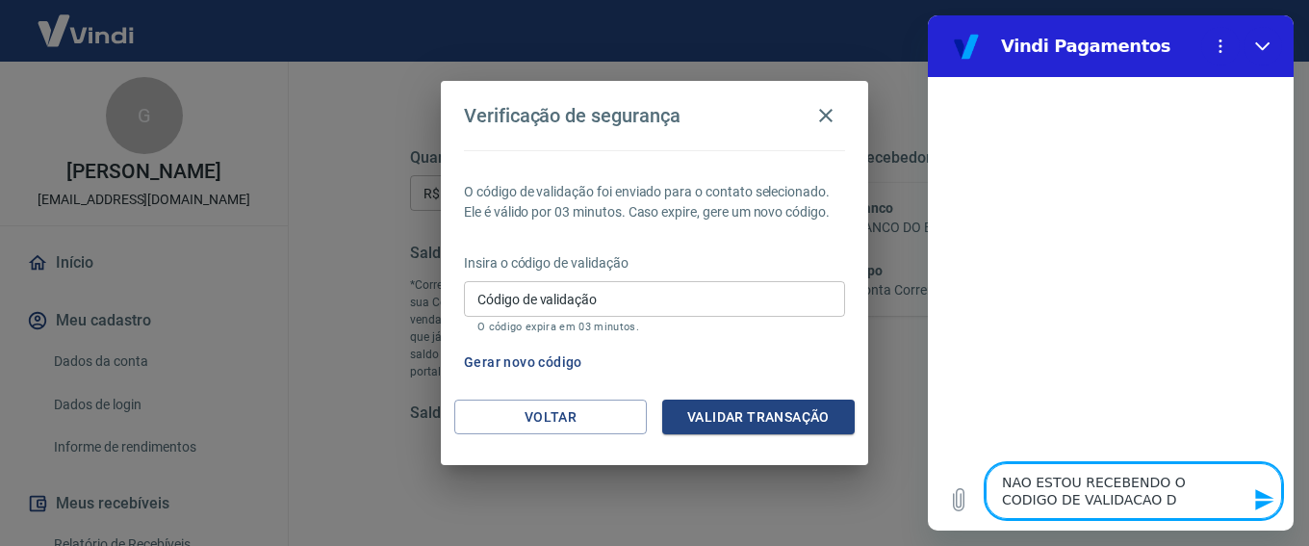
type textarea "NAO ESTOU RECEBENDO O CODIGO DE VALIDACAO DO"
type textarea "x"
type textarea "NAO ESTOU RECEBENDO O CODIGO DE VALIDACAO DO"
type textarea "x"
type textarea "NAO ESTOU RECEBENDO O CODIGO DE VALIDACAO DO S"
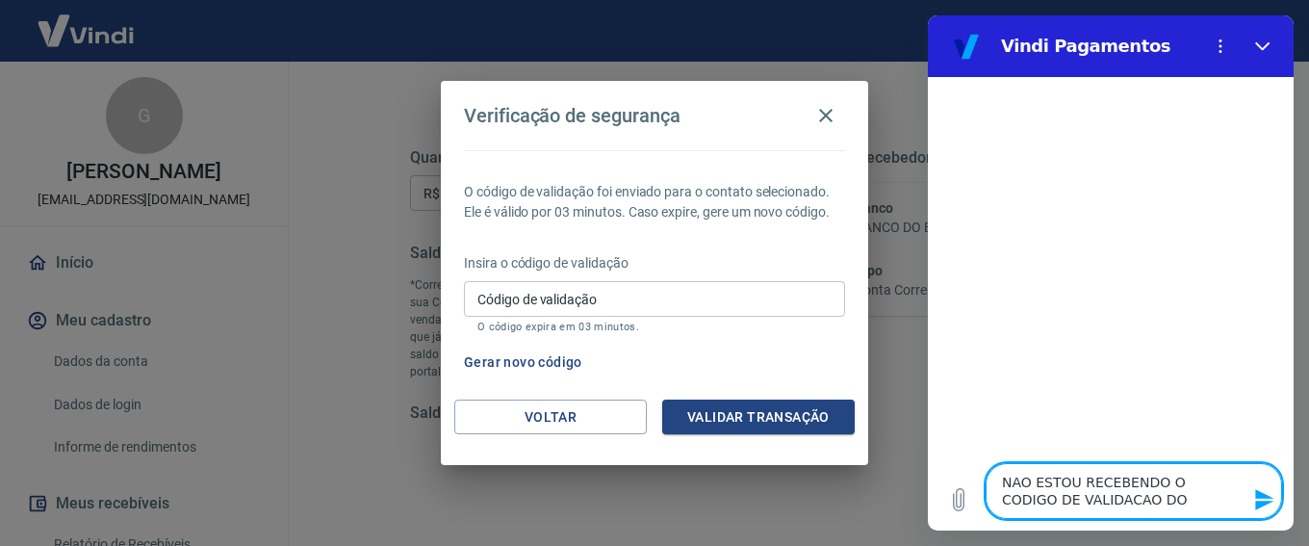
type textarea "x"
type textarea "NAO ESTOU RECEBENDO O CODIGO DE VALIDACAO DO SA"
type textarea "x"
type textarea "NAO ESTOU RECEBENDO O CODIGO DE VALIDACAO DO SAQ"
type textarea "x"
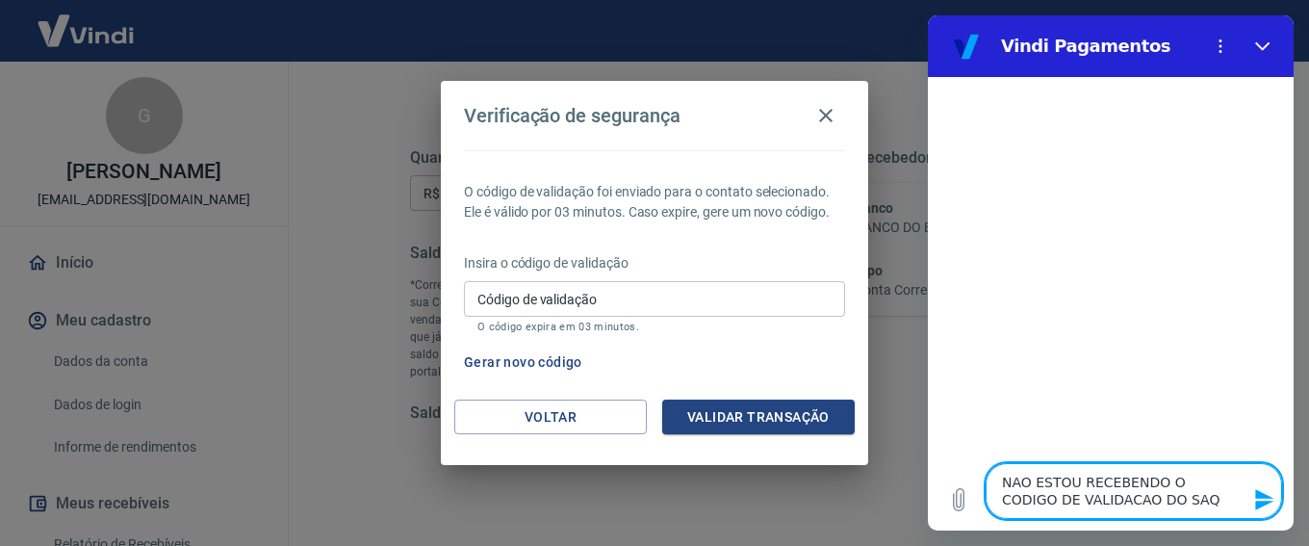
type textarea "NAO ESTOU RECEBENDO O CODIGO DE VALIDACAO DO SAQU"
type textarea "x"
type textarea "NAO ESTOU RECEBENDO O CODIGO DE VALIDACAO DO SAQUE"
type textarea "x"
type textarea "NAO ESTOU RECEBENDO O CODIGO DE VALIDACAO DO SAQUE"
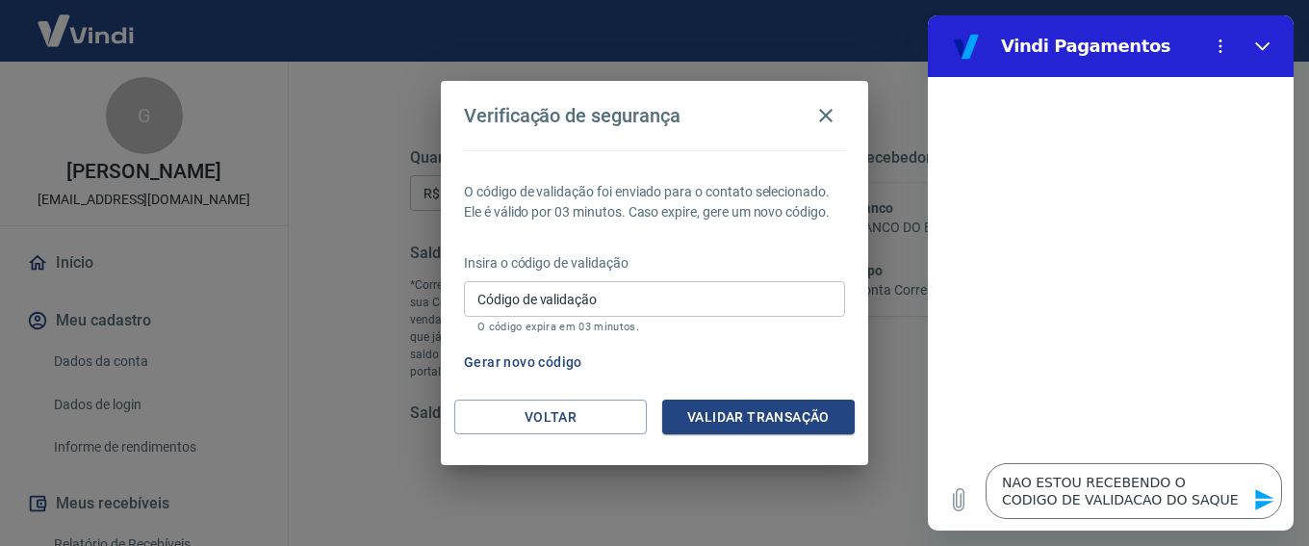
click at [1267, 495] on icon "Enviar mensagem" at bounding box center [1265, 499] width 18 height 21
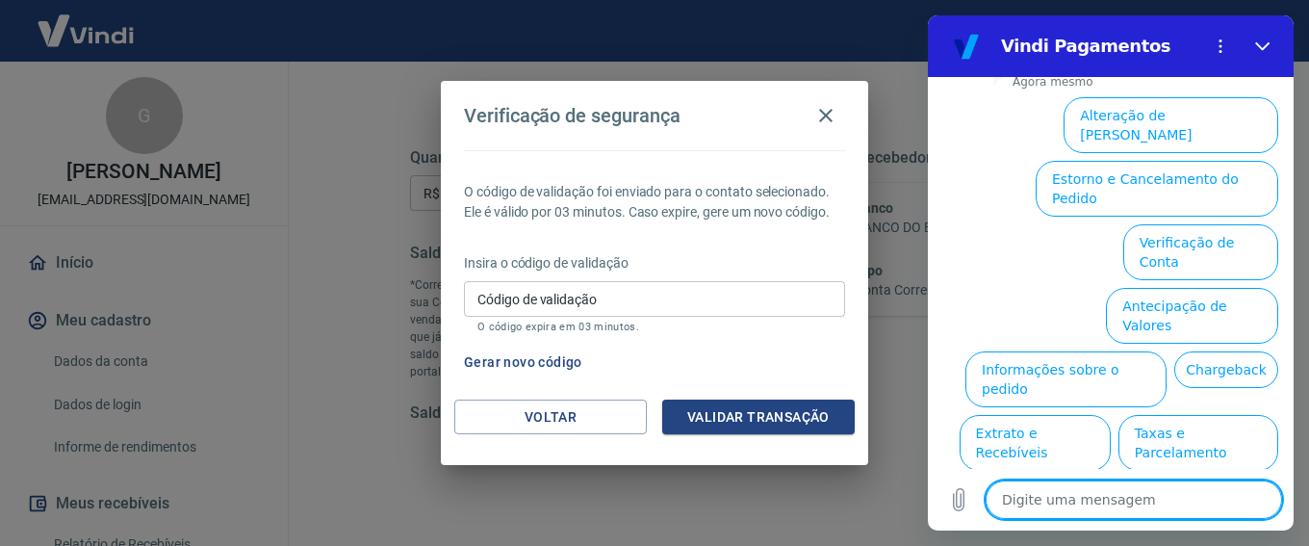
scroll to position [223, 0]
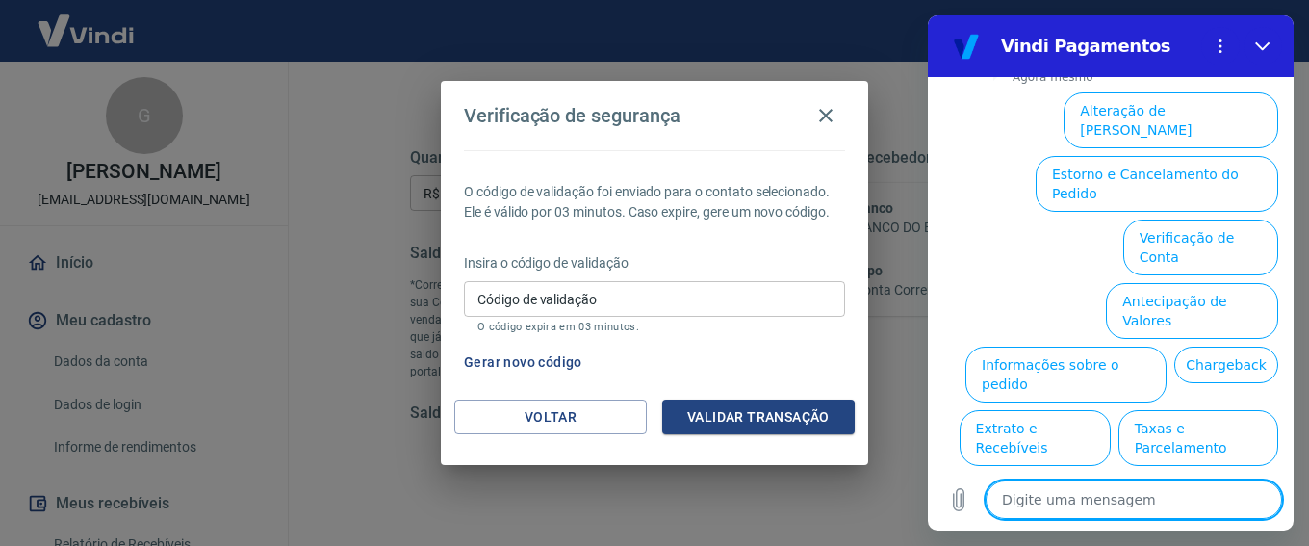
click at [1141, 506] on textarea at bounding box center [1134, 499] width 297 height 39
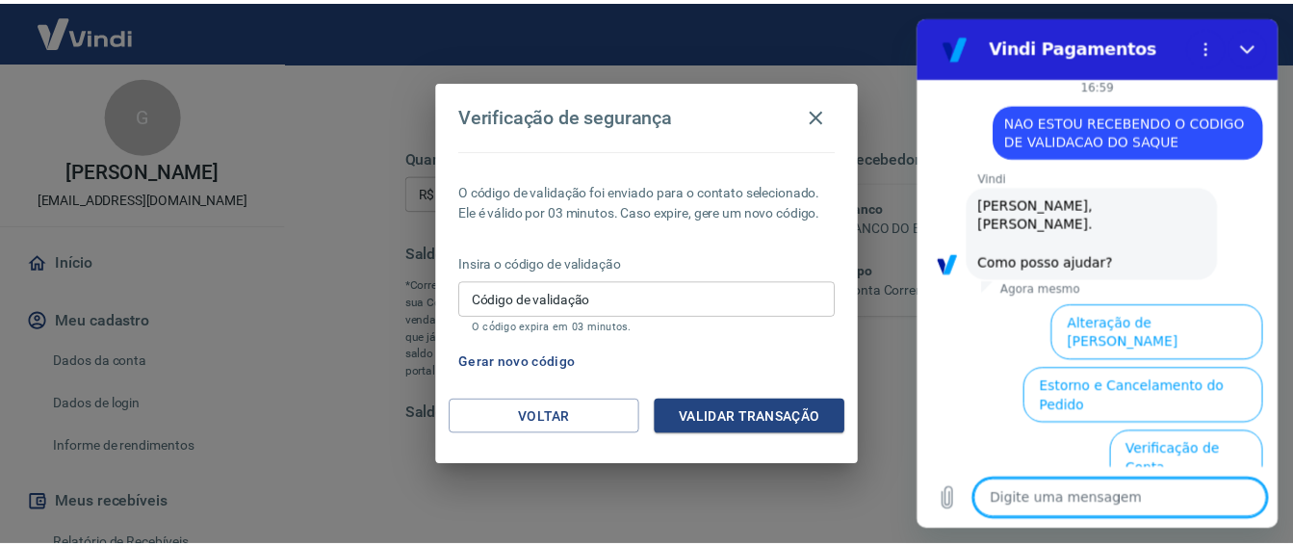
scroll to position [0, 0]
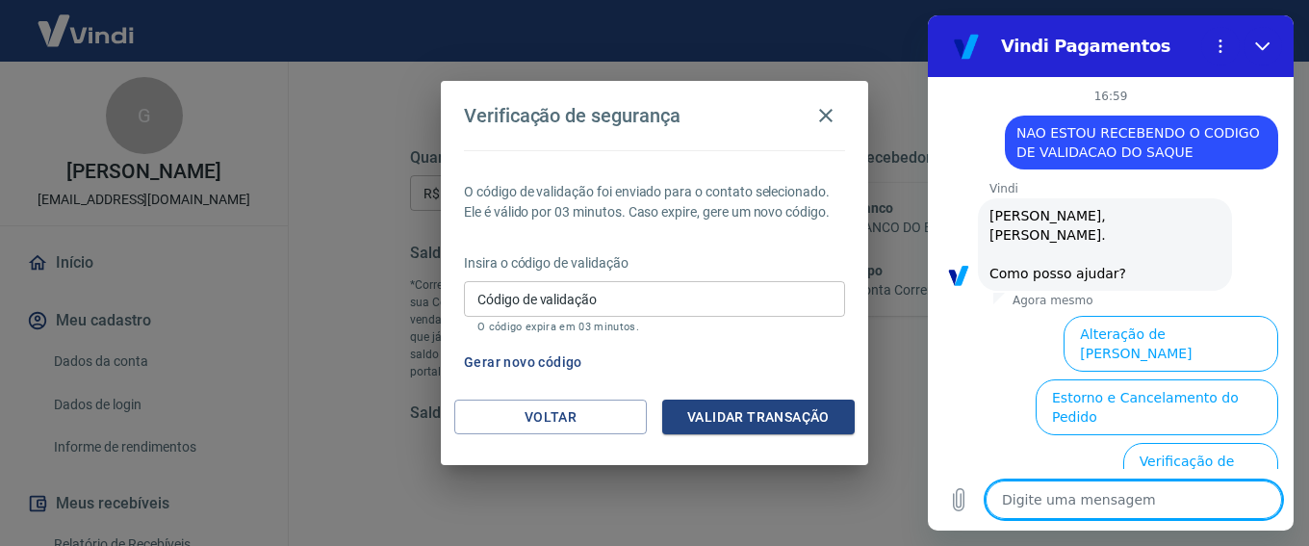
click at [854, 519] on div "Verificação de segurança O código de validação foi enviado para o contato selec…" at bounding box center [654, 273] width 1309 height 546
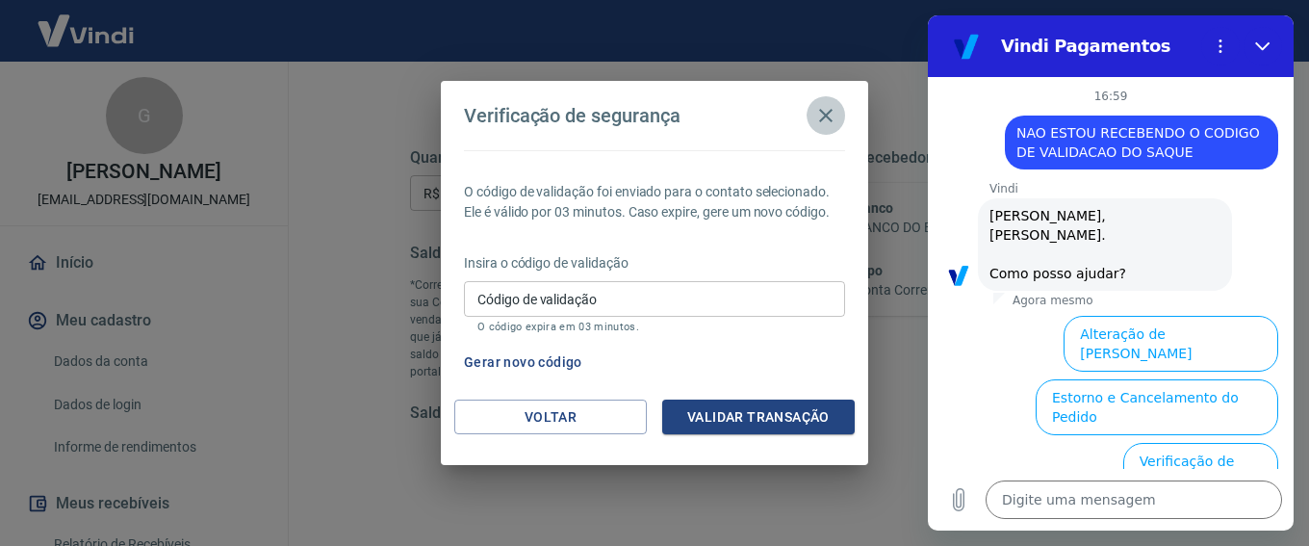
click at [826, 109] on icon "button" at bounding box center [826, 115] width 23 height 23
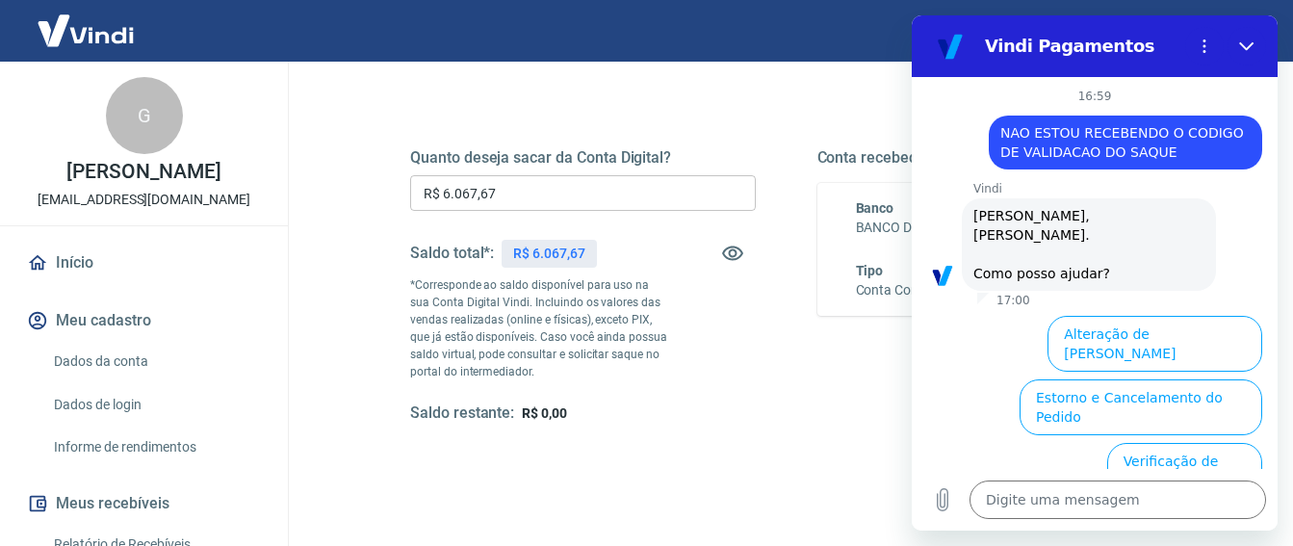
click at [795, 102] on div "Quanto deseja sacar da Conta Digital? R$ 6.067,67 ​ Saldo total*: R$ 6.067,67 *…" at bounding box center [786, 303] width 752 height 403
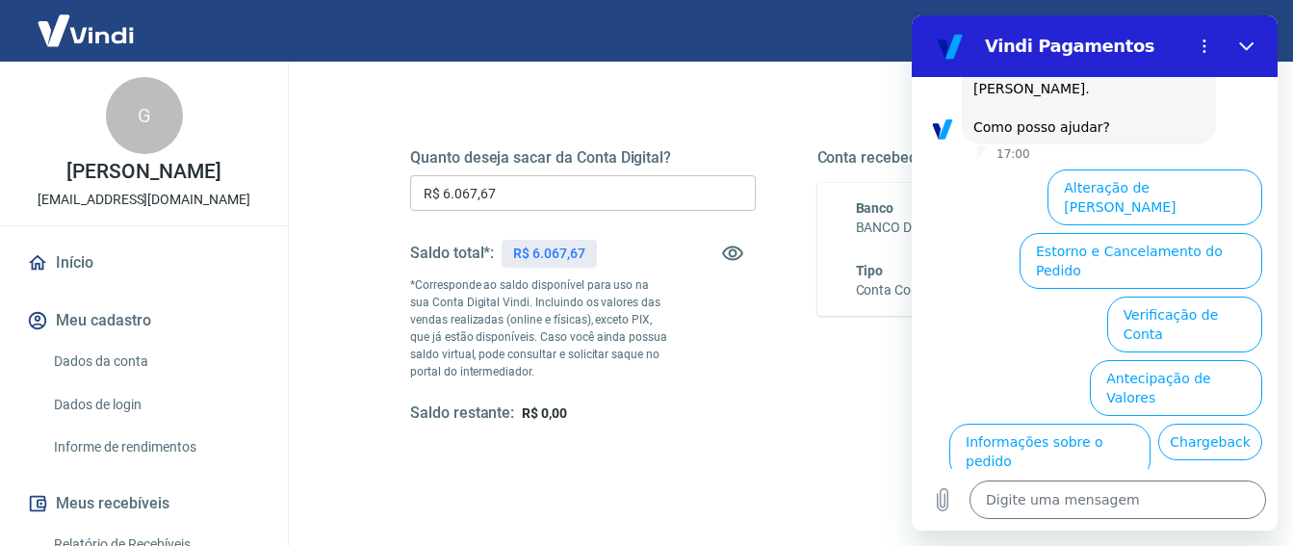
scroll to position [223, 0]
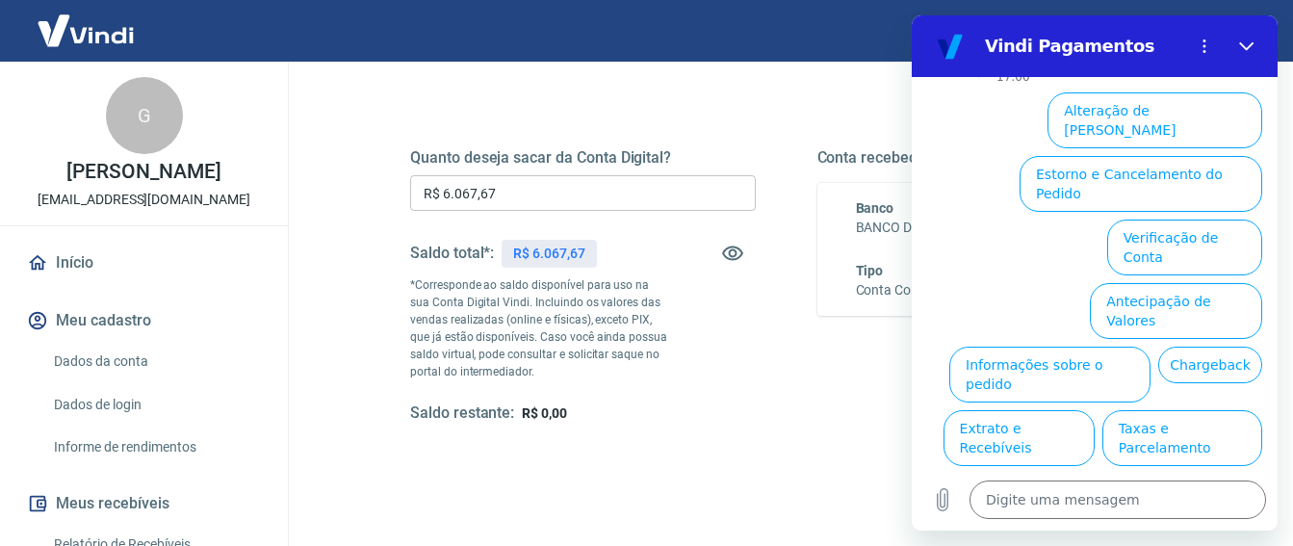
click at [772, 469] on div "Quanto deseja sacar da Conta Digital? R$ 6.067,67 ​ Saldo total*: R$ 6.067,67 *…" at bounding box center [786, 303] width 752 height 403
click at [1204, 41] on circle "Menu de opções" at bounding box center [1205, 40] width 3 height 3
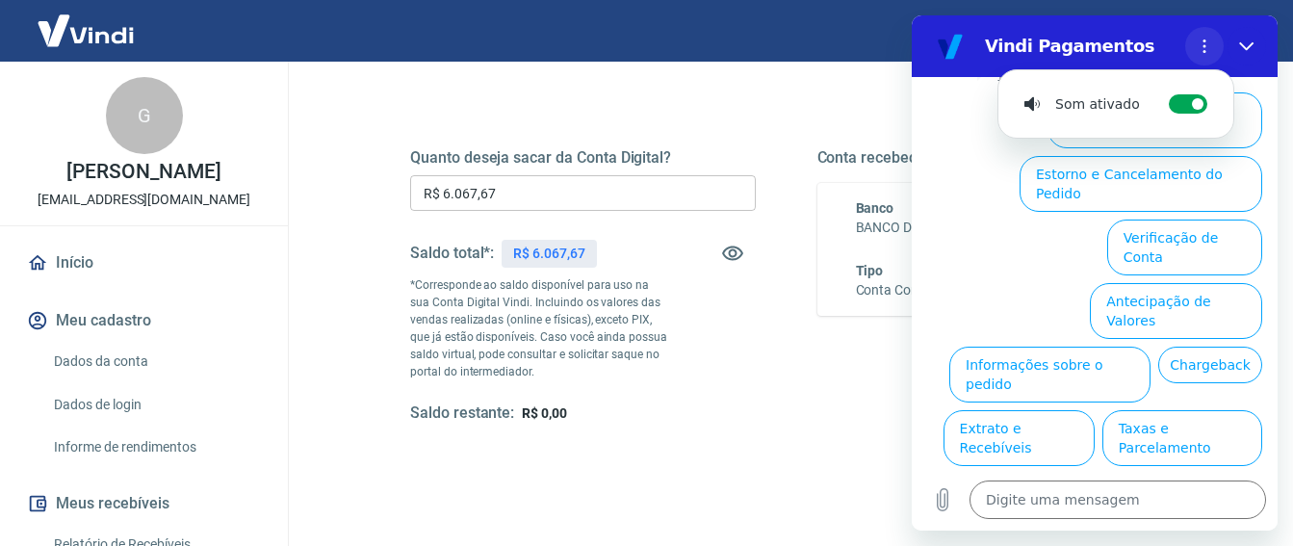
click at [1204, 41] on circle "Menu de opções" at bounding box center [1205, 40] width 3 height 3
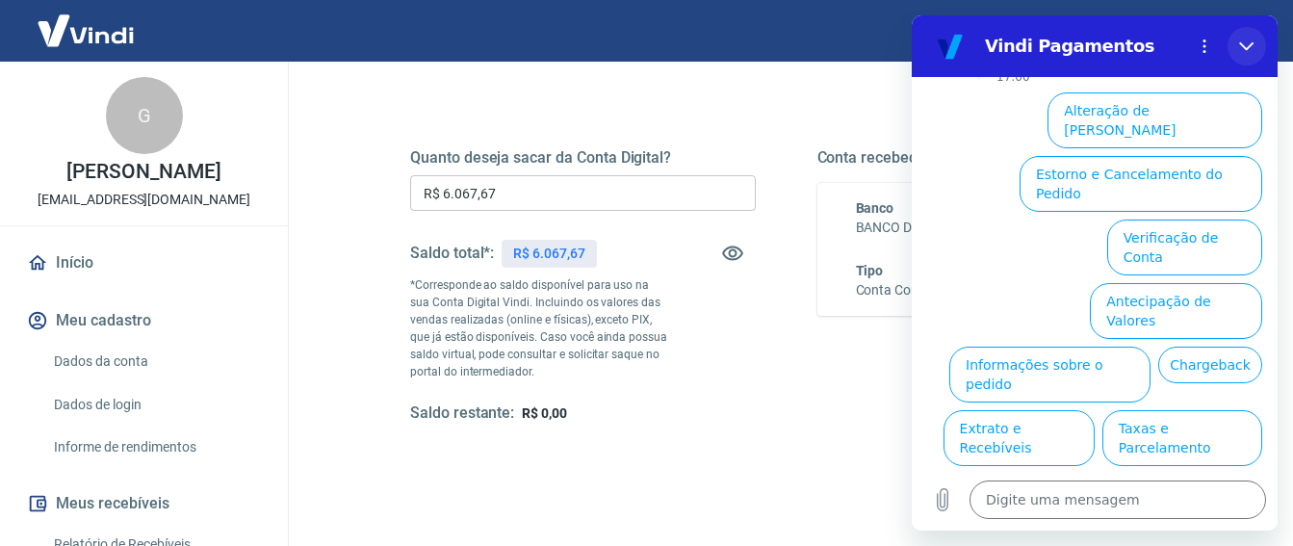
click at [1250, 46] on icon "Fechar" at bounding box center [1246, 46] width 14 height 9
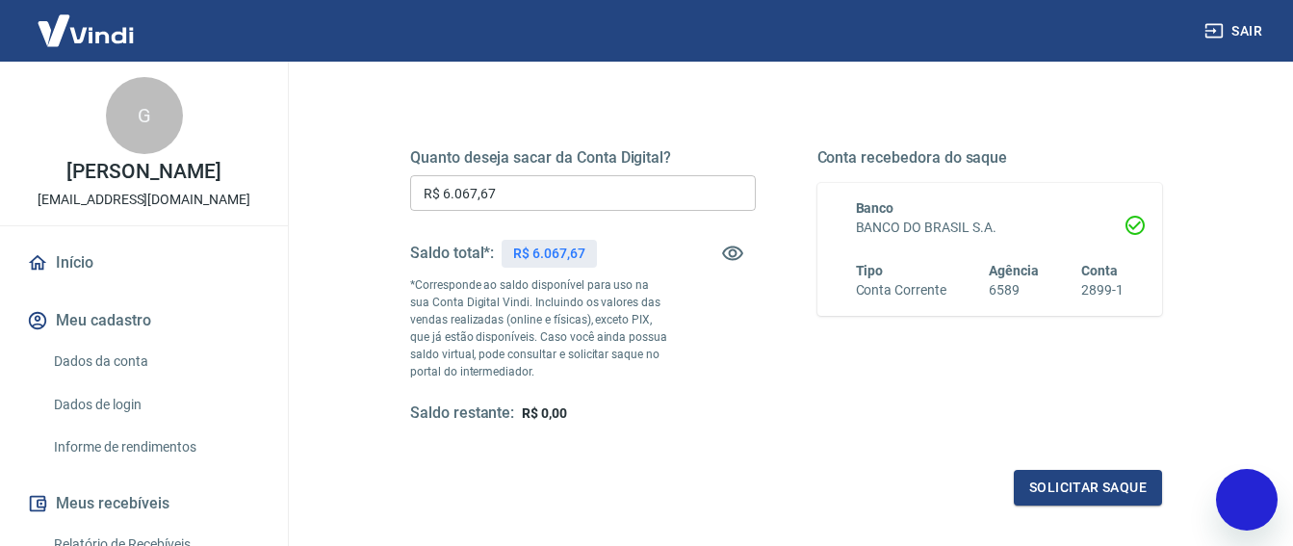
type textarea "x"
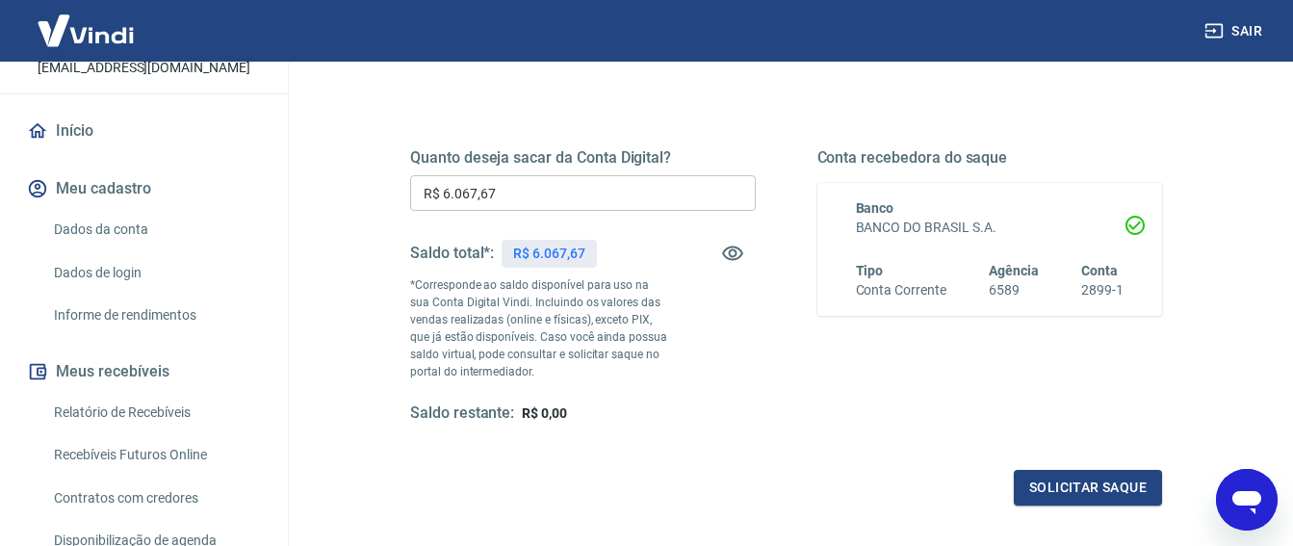
scroll to position [204, 0]
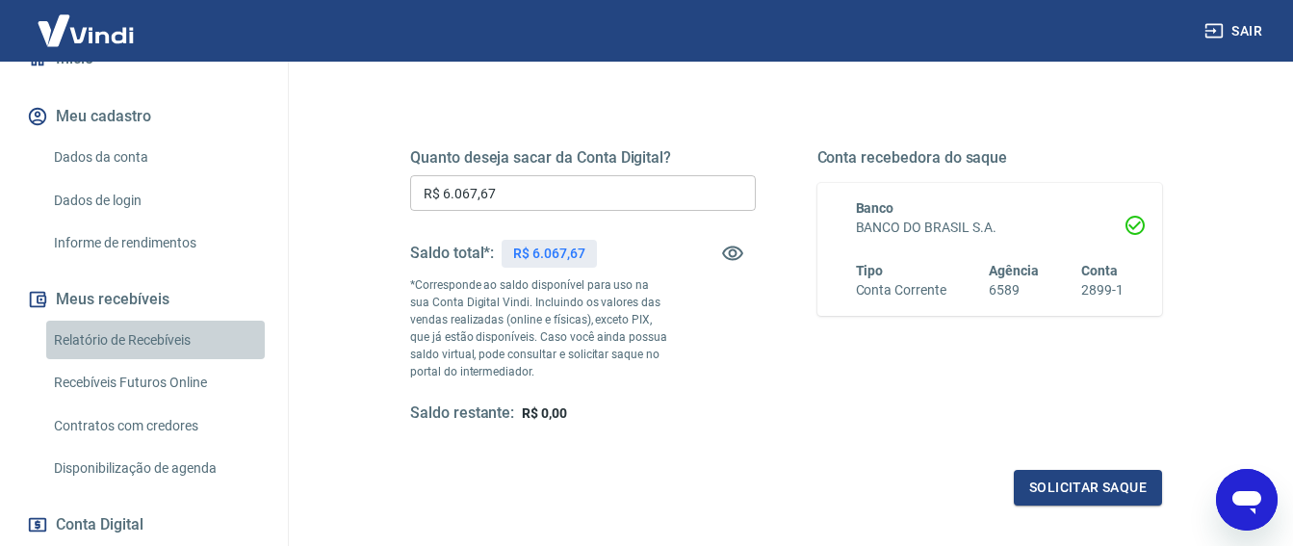
click at [186, 336] on link "Relatório de Recebíveis" at bounding box center [155, 340] width 219 height 39
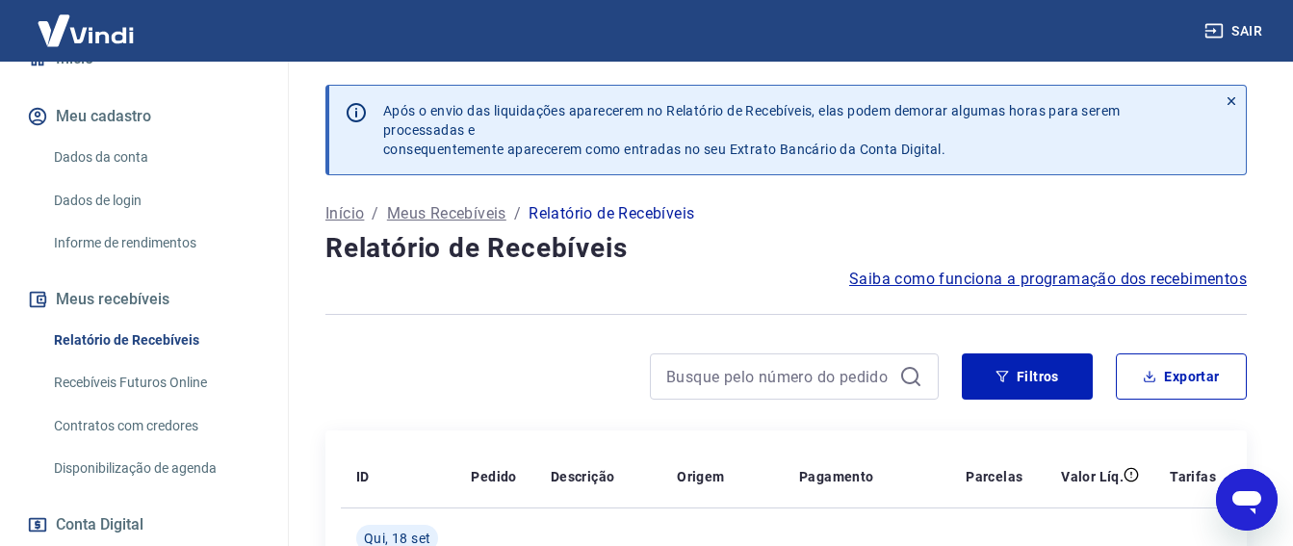
click at [155, 381] on link "Recebíveis Futuros Online" at bounding box center [155, 382] width 219 height 39
